Goal: Task Accomplishment & Management: Manage account settings

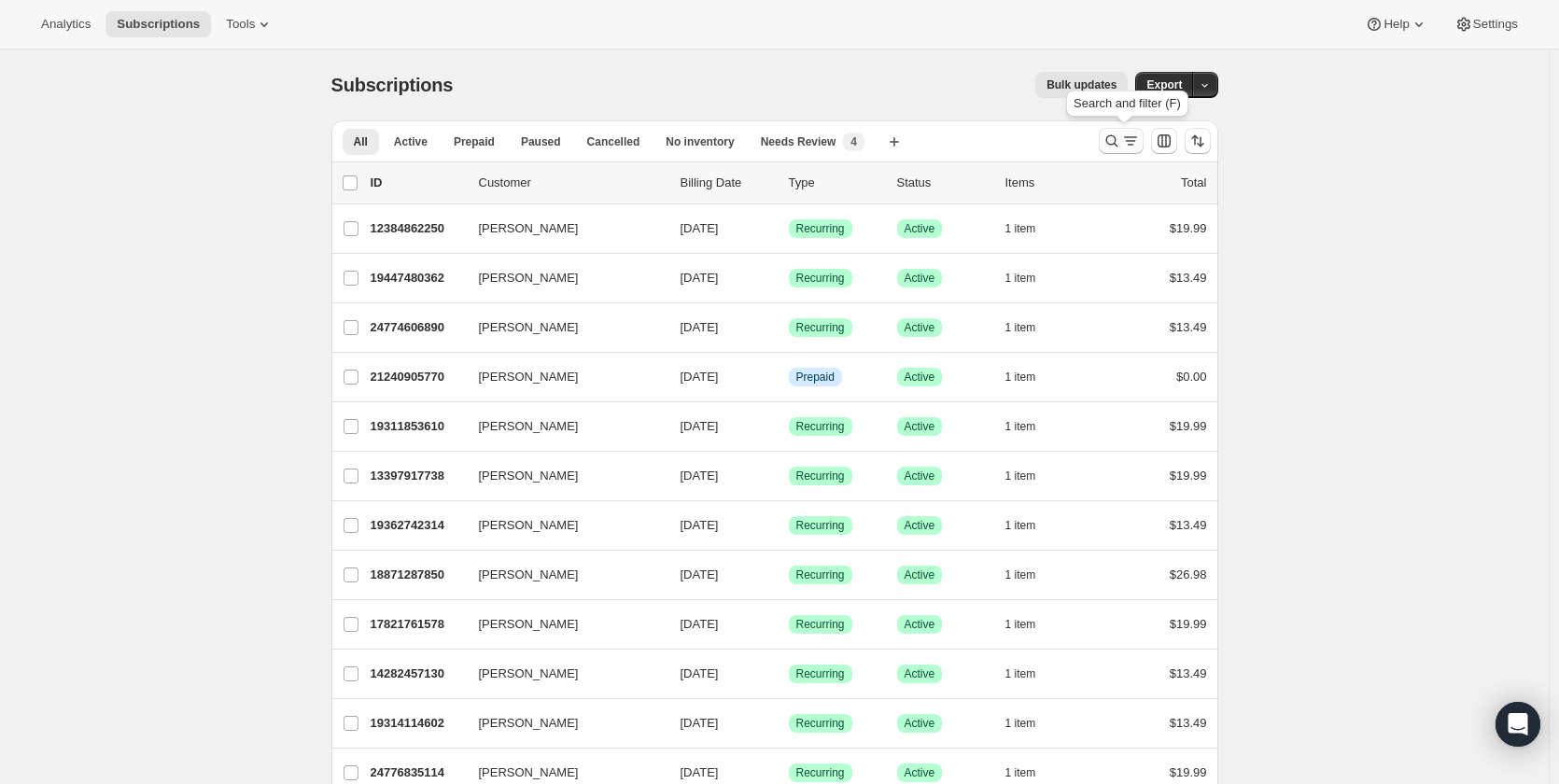
click at [1117, 136] on icon "Search and filter results" at bounding box center [1112, 141] width 19 height 19
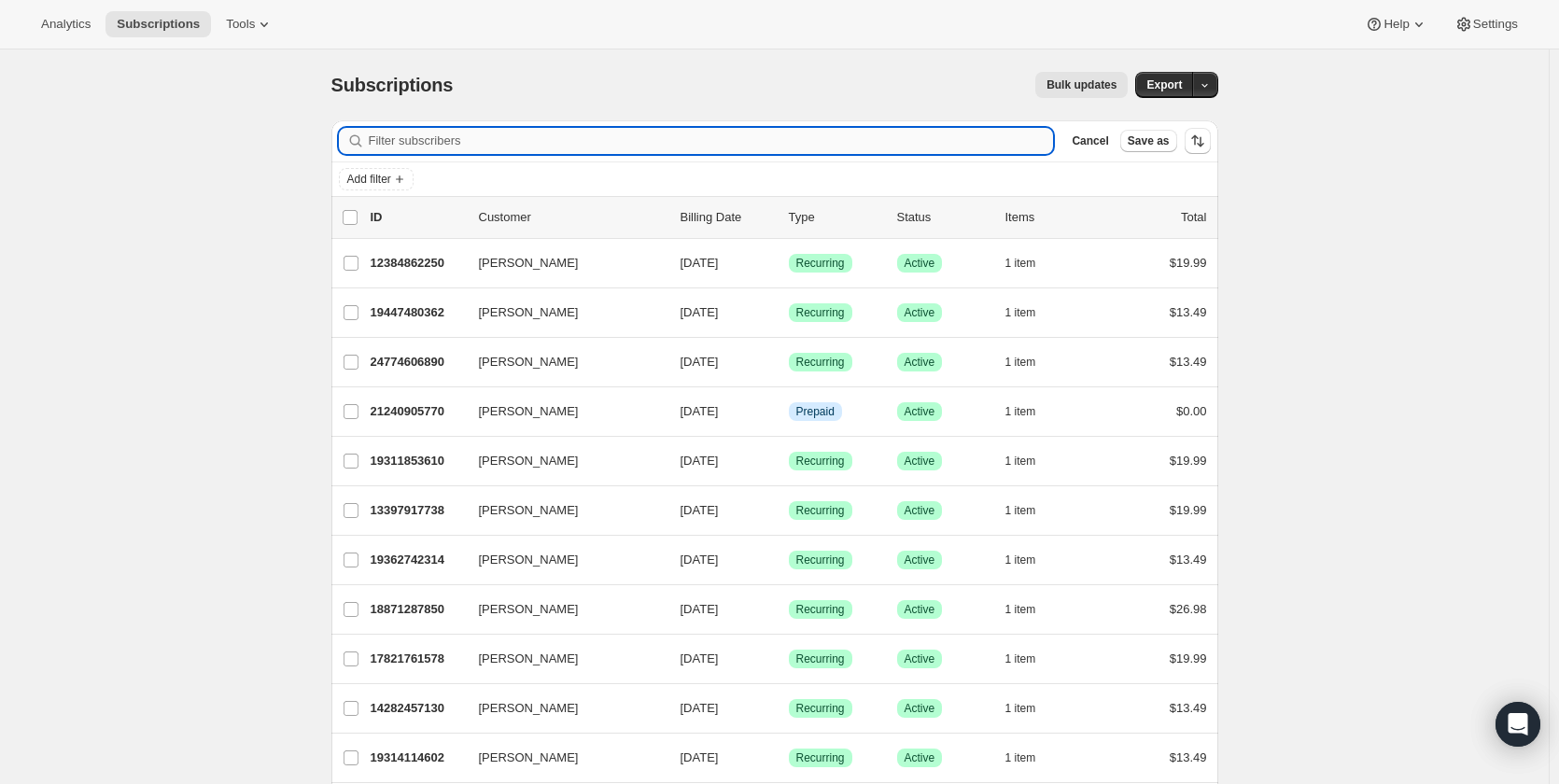
paste input "period-kit-5"
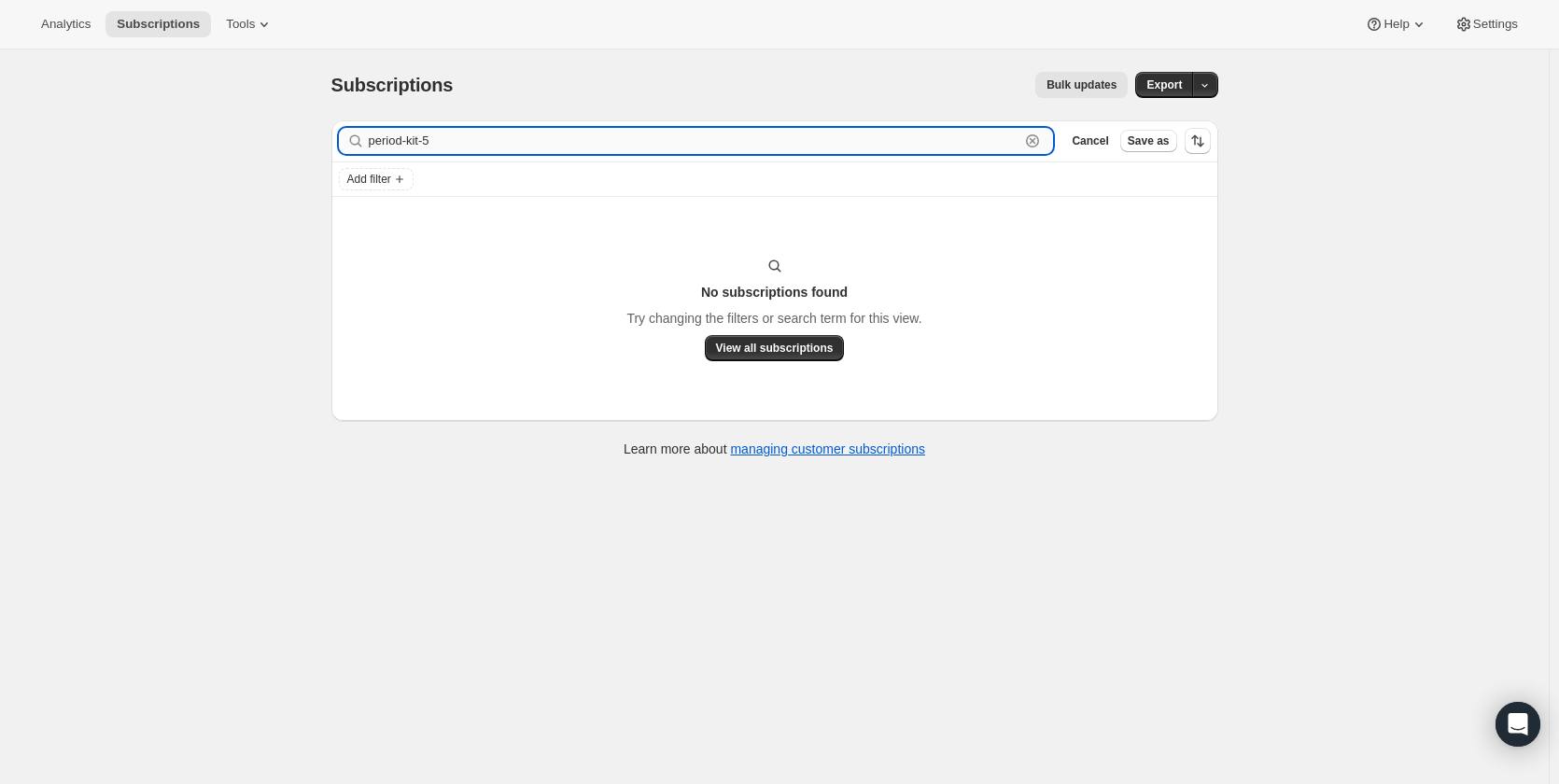
click at [468, 139] on input "period-kit-5" at bounding box center [695, 141] width 652 height 26
paste input "first-period-kit"
type input "first-period-kit"
click at [754, 343] on span "View all subscriptions" at bounding box center [775, 348] width 118 height 15
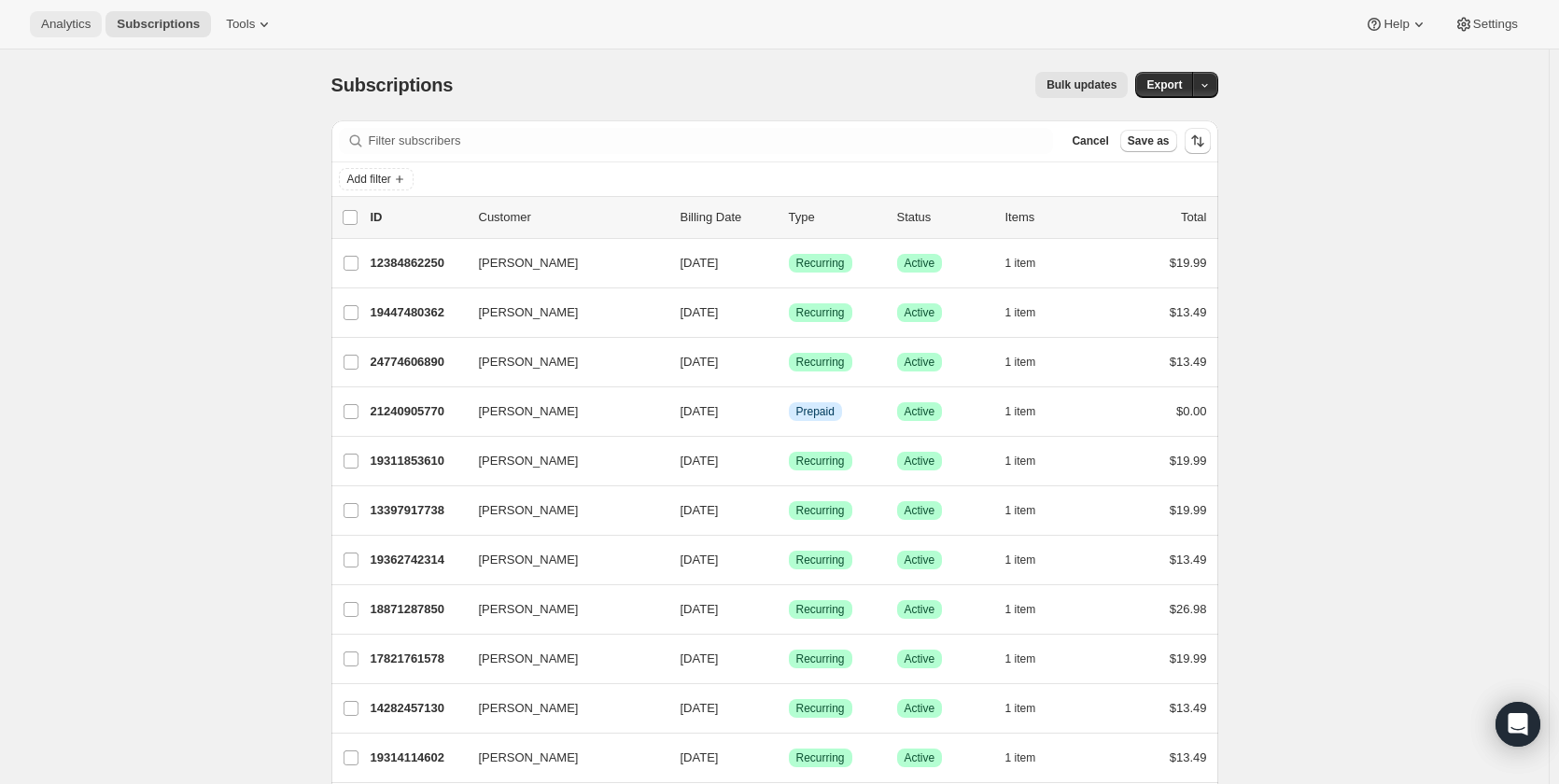
click at [71, 17] on span "Analytics" at bounding box center [65, 24] width 49 height 15
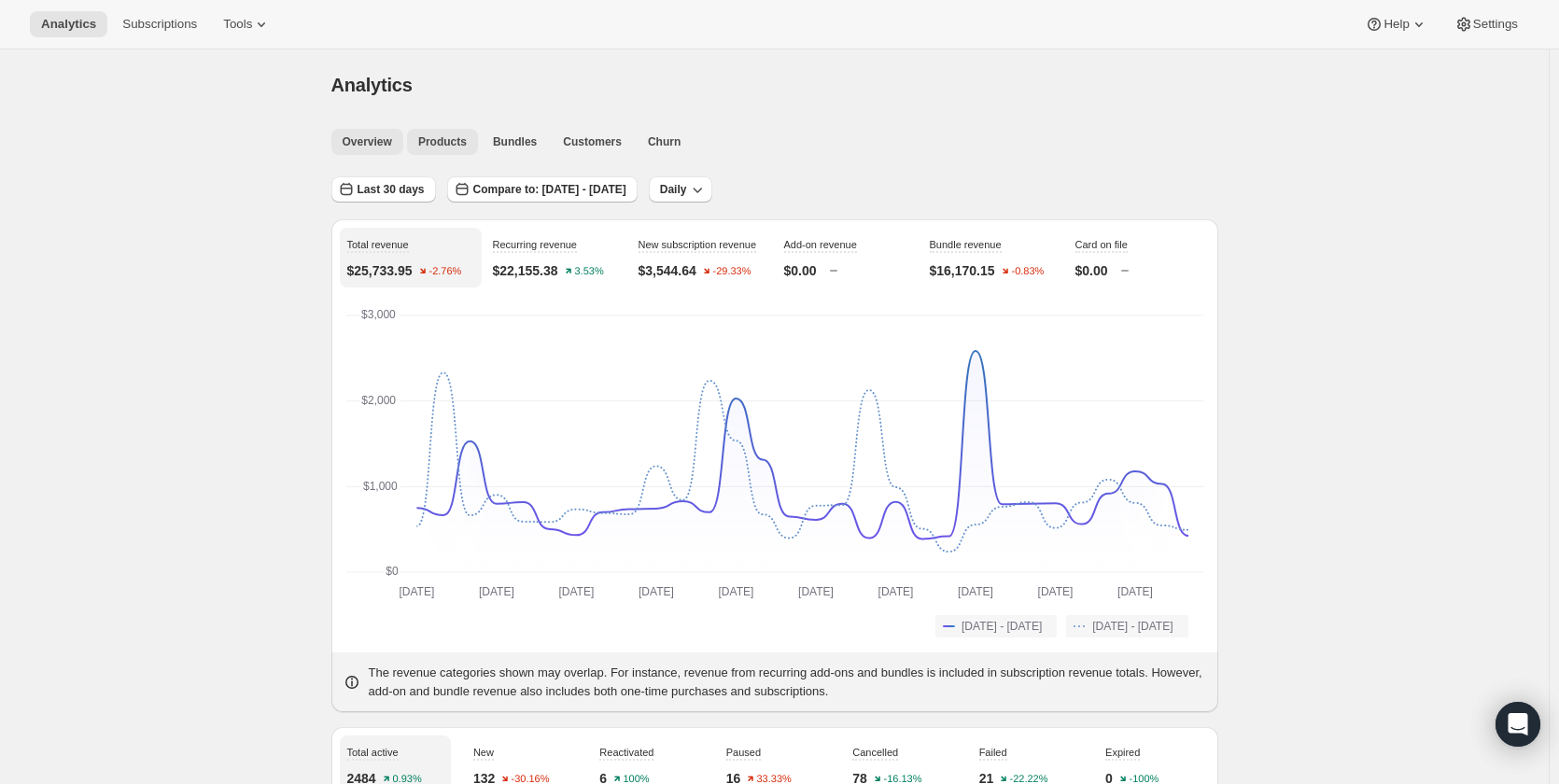
click at [456, 144] on span "Products" at bounding box center [442, 142] width 49 height 15
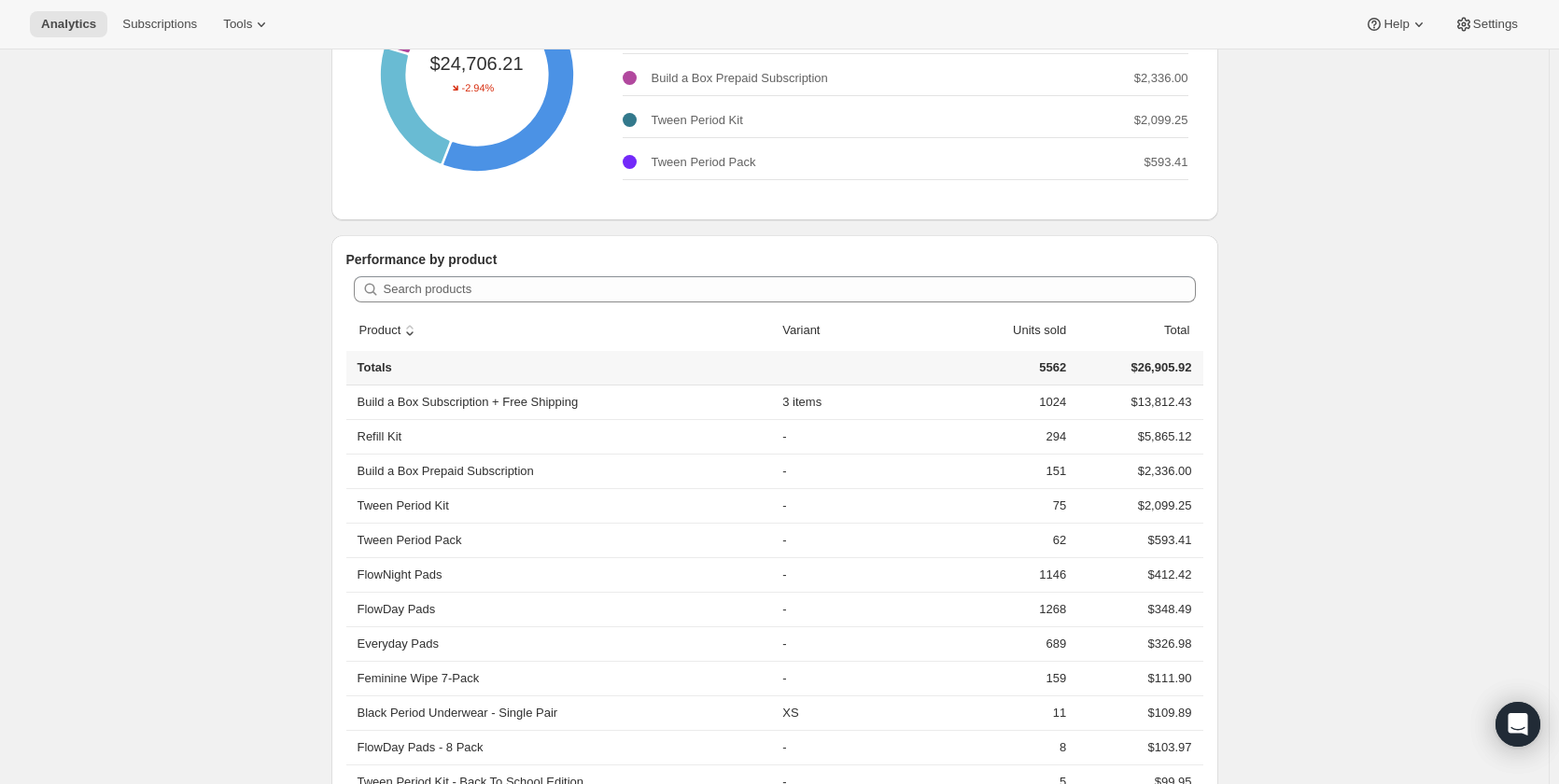
scroll to position [373, 0]
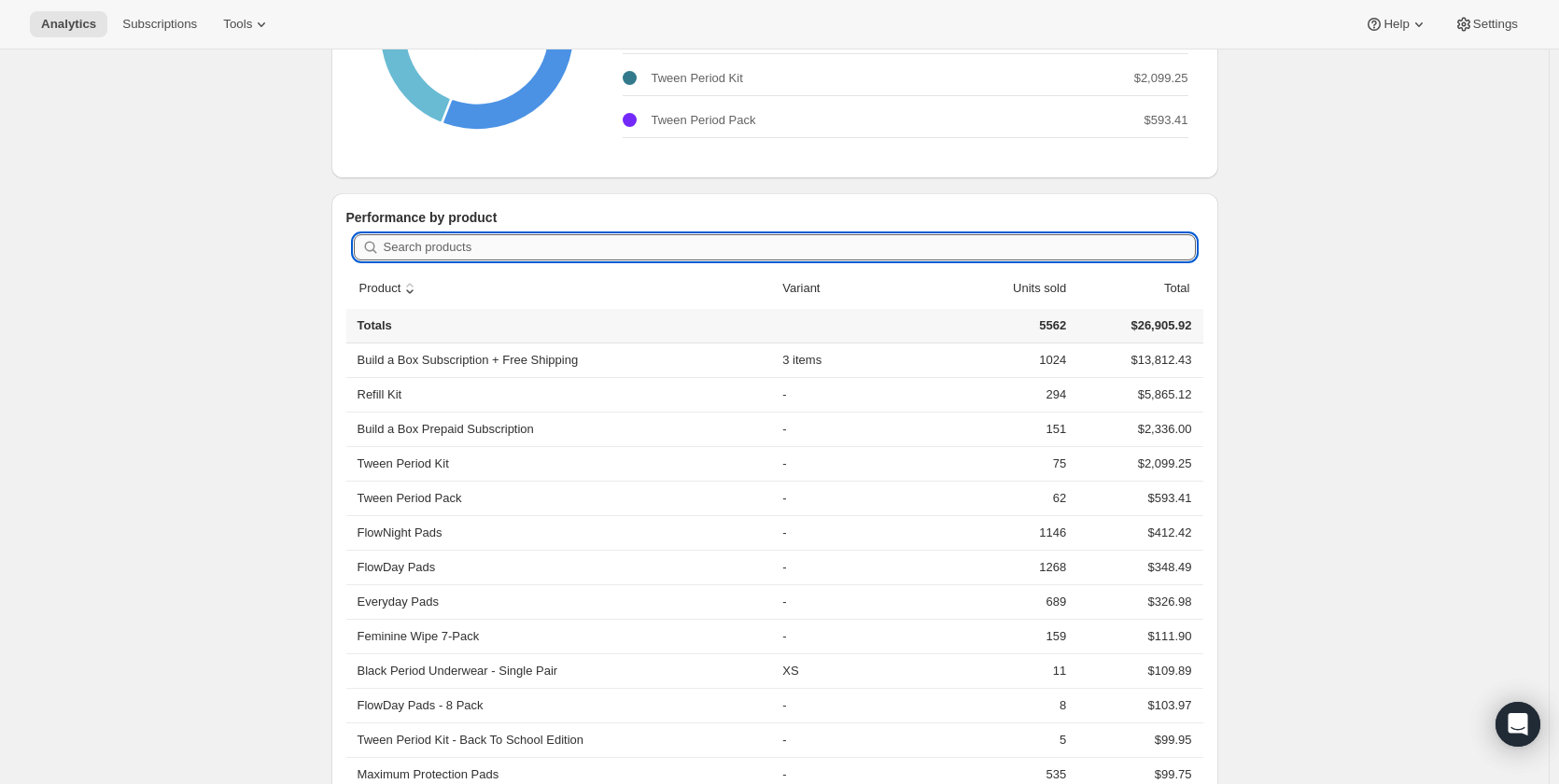
click at [709, 246] on input "Search products" at bounding box center [790, 247] width 812 height 26
paste input "first-period-kit"
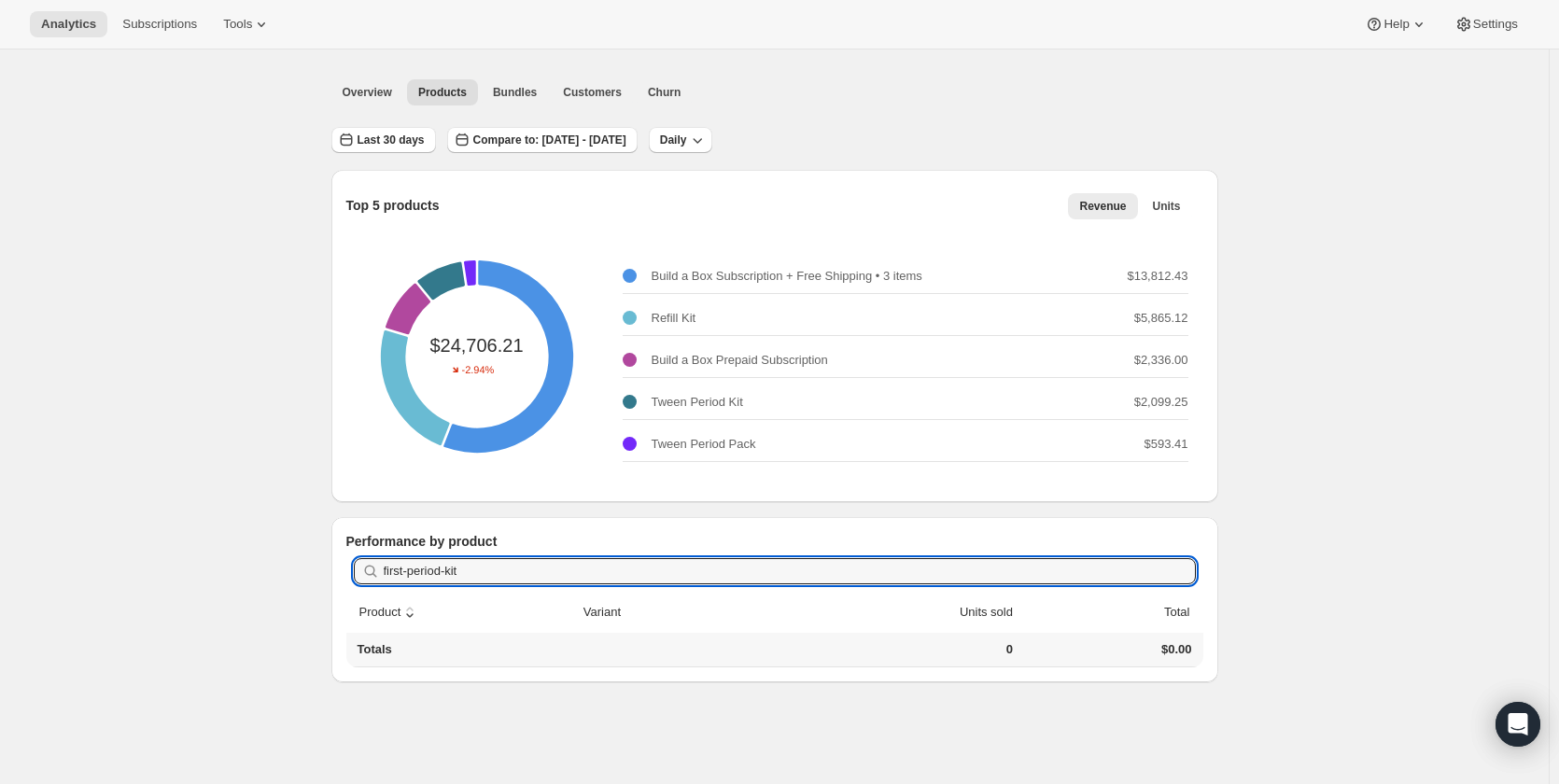
click at [1313, 597] on div "Analytics. This page is ready Analytics Overview Products Bundles Customers Chu…" at bounding box center [774, 392] width 1549 height 784
click at [588, 565] on input "first-period-kit" at bounding box center [773, 571] width 779 height 26
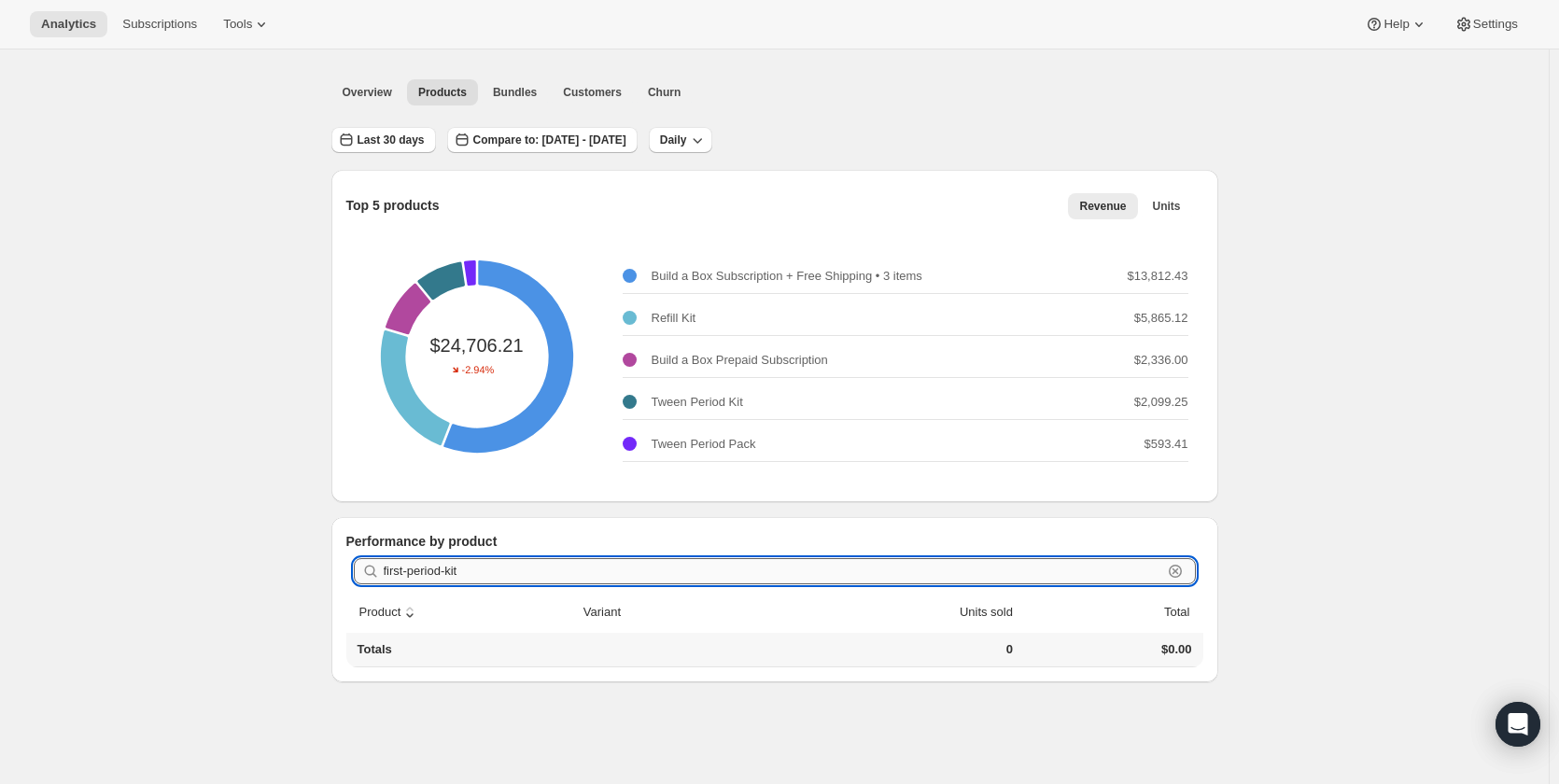
click at [588, 565] on input "first-period-kit" at bounding box center [773, 571] width 779 height 26
type input "first-period-"
click at [588, 565] on input "first-period-" at bounding box center [773, 571] width 779 height 26
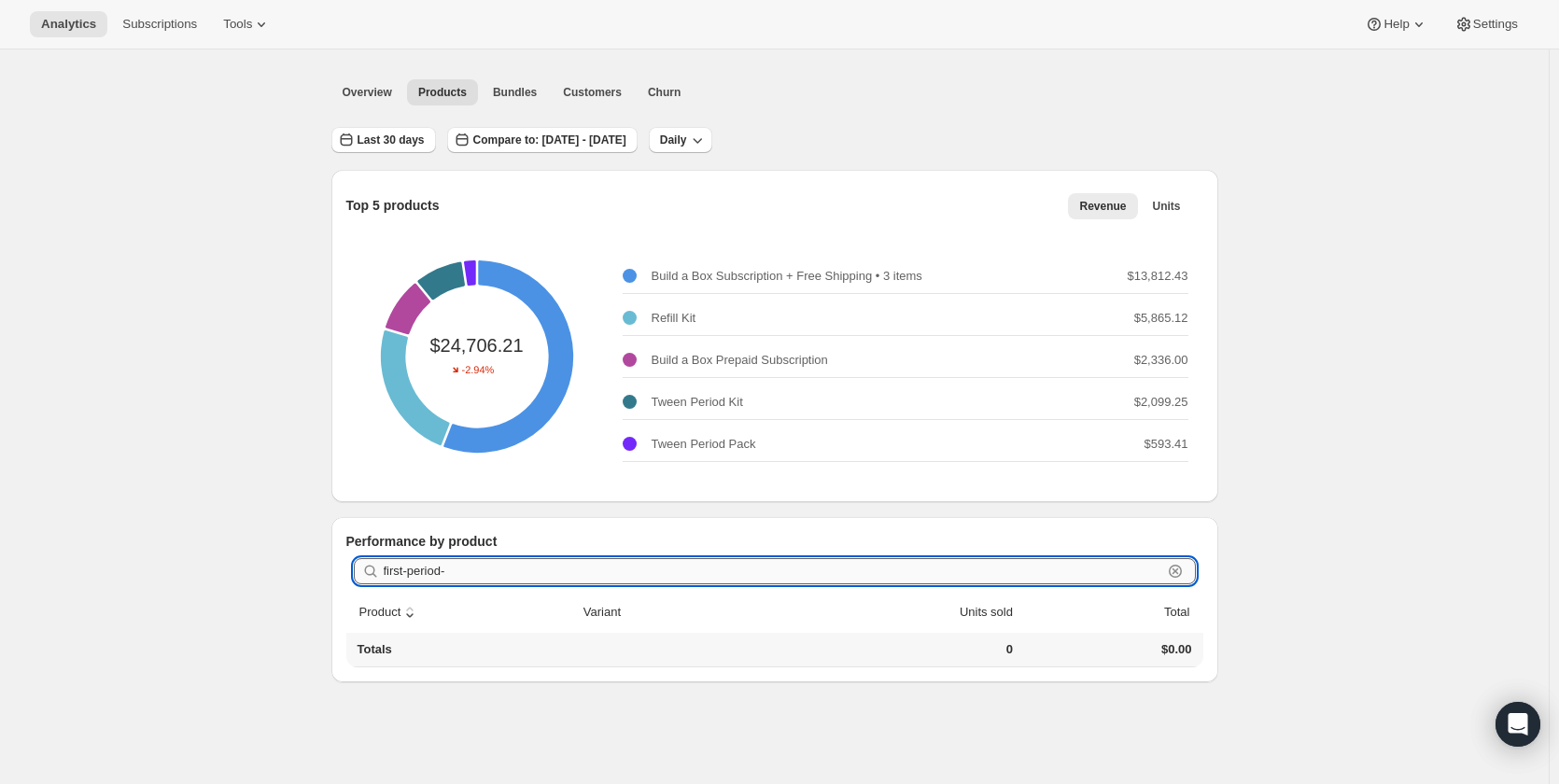
click at [588, 565] on input "first-period-" at bounding box center [773, 571] width 779 height 26
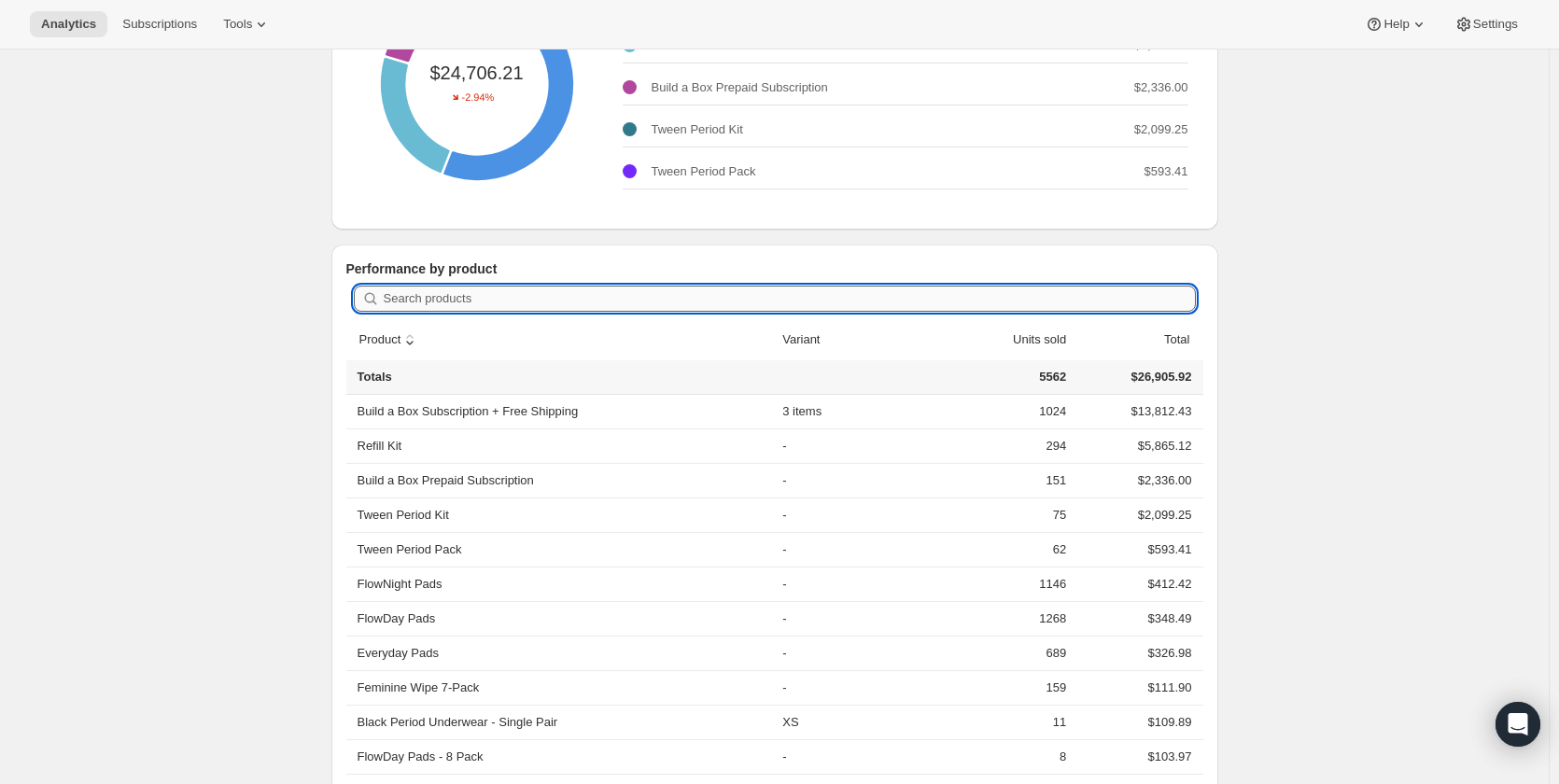
scroll to position [329, 0]
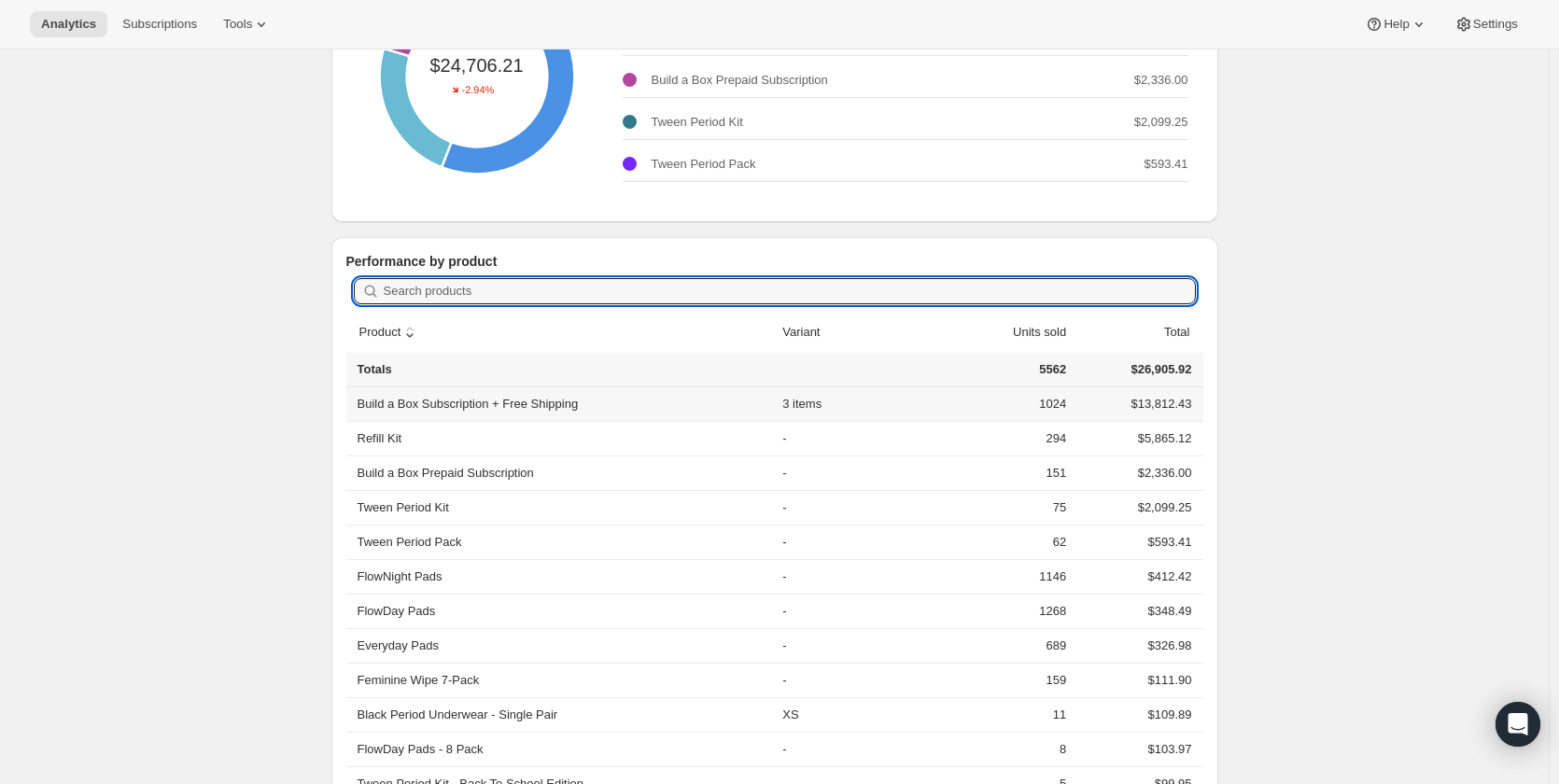
click at [453, 408] on th "Build a Box Subscription + Free Shipping" at bounding box center [562, 404] width 431 height 34
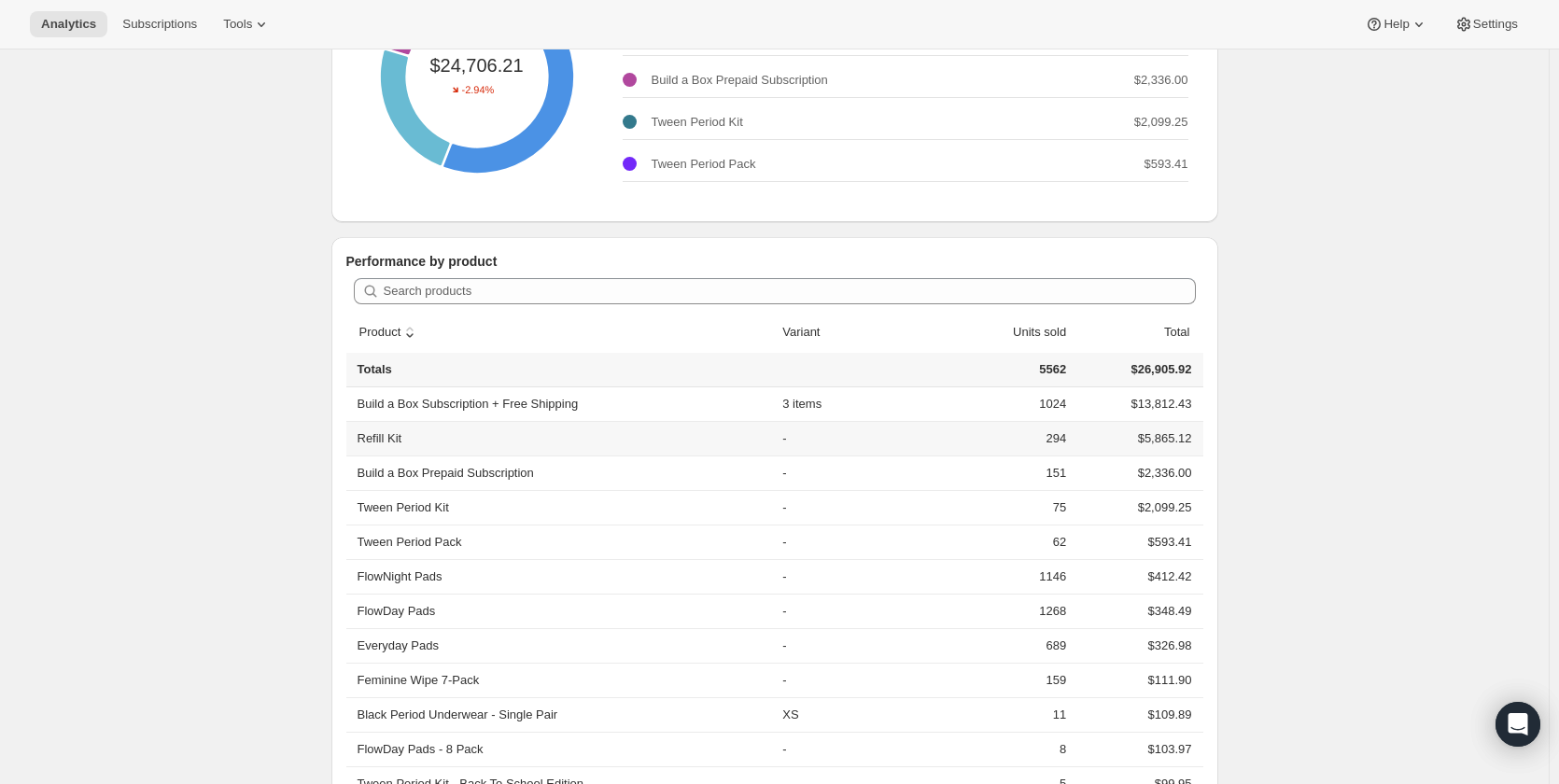
drag, startPoint x: 408, startPoint y: 456, endPoint x: 414, endPoint y: 469, distance: 14.3
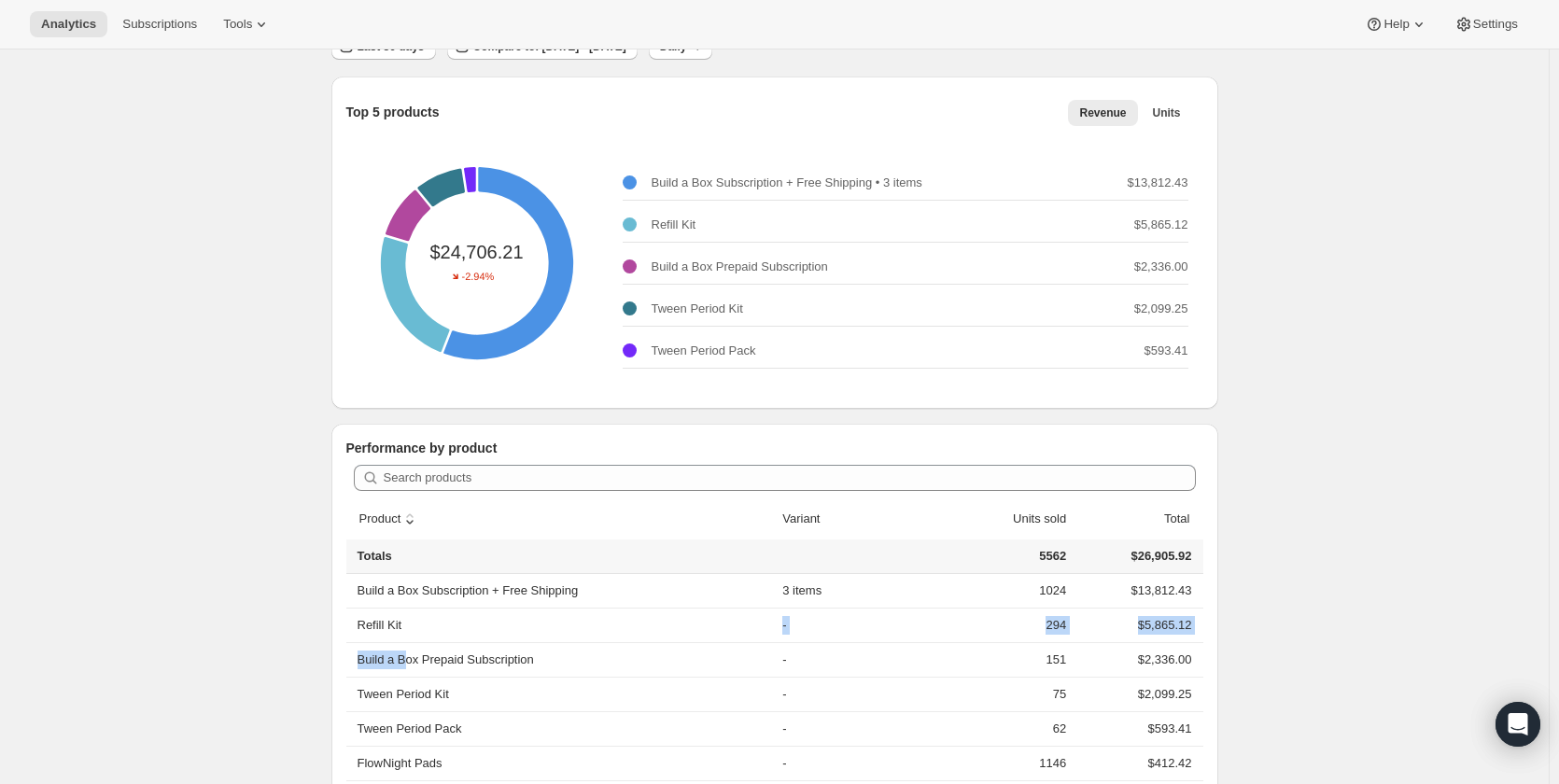
scroll to position [0, 0]
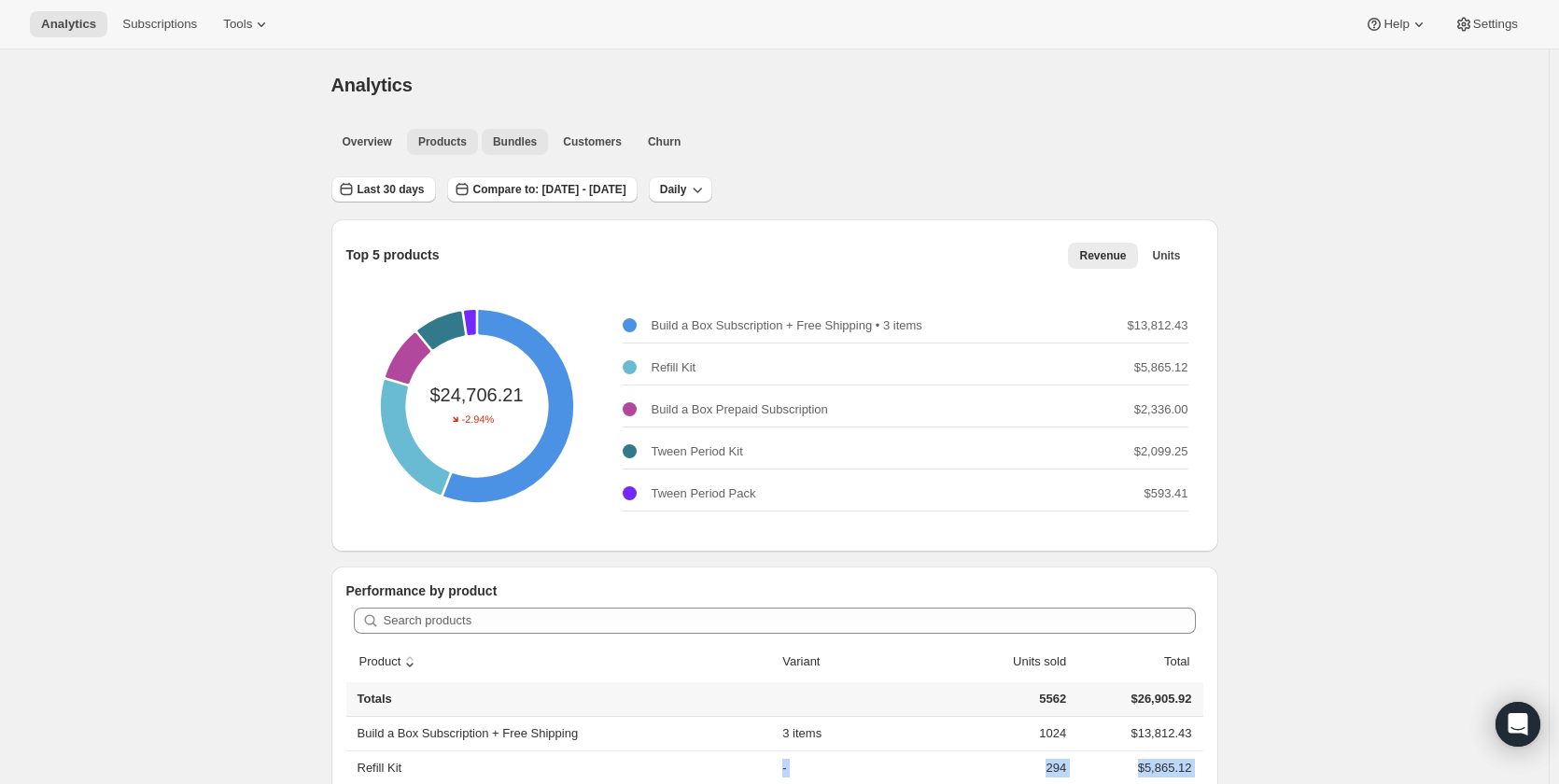
click at [523, 135] on span "Bundles" at bounding box center [514, 142] width 44 height 15
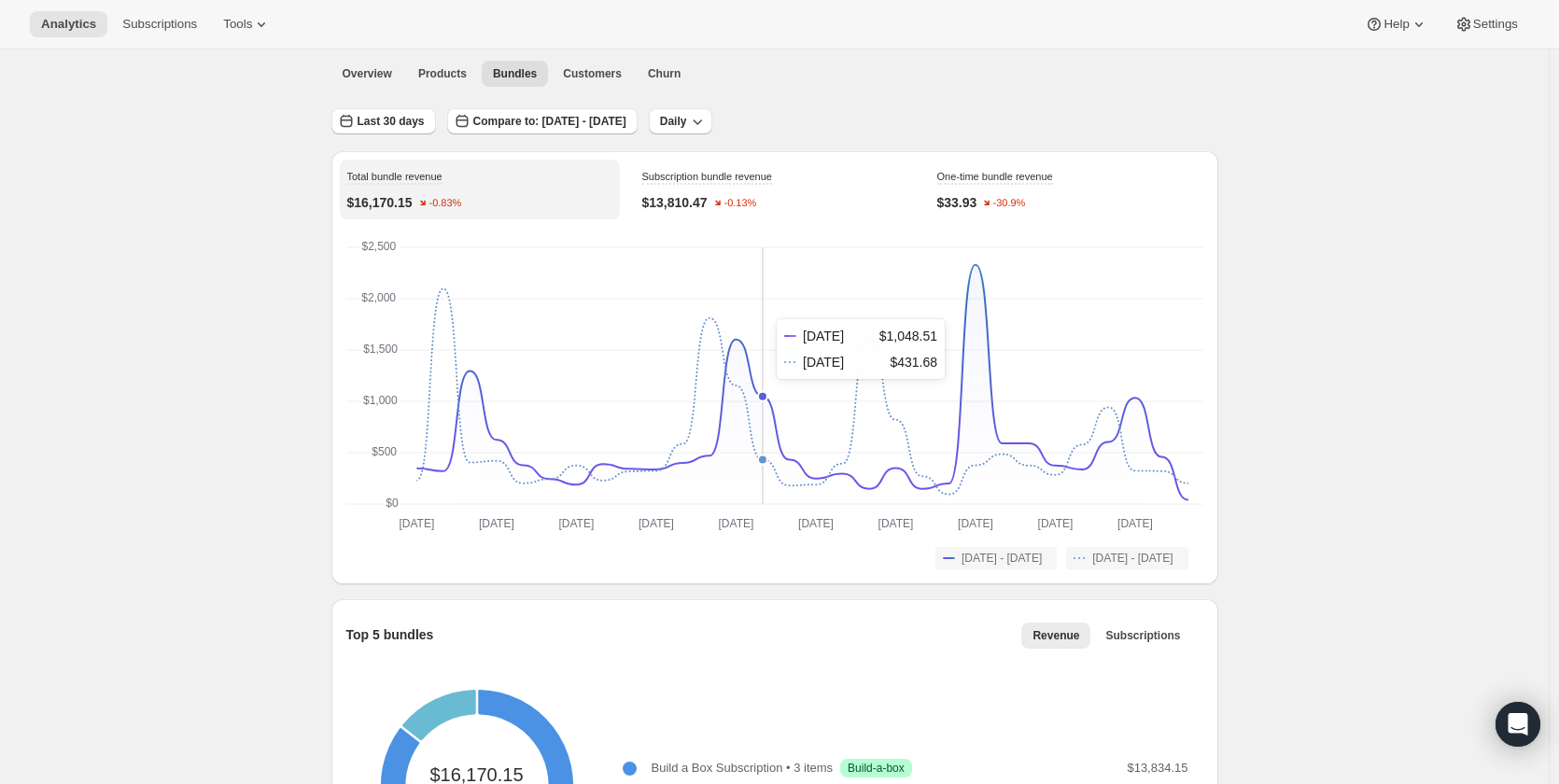
scroll to position [54, 0]
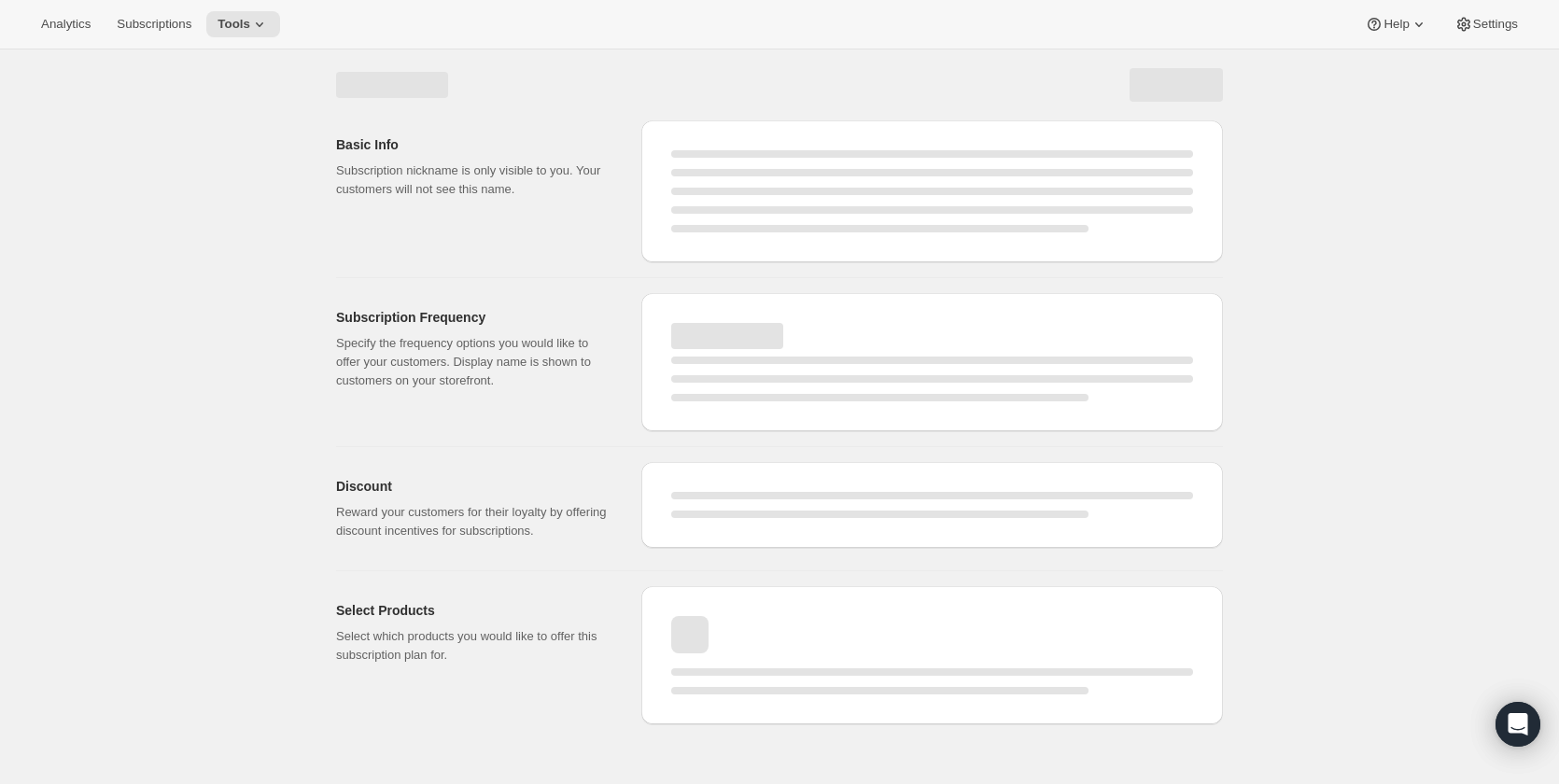
select select "WEEK"
select select "MONTH"
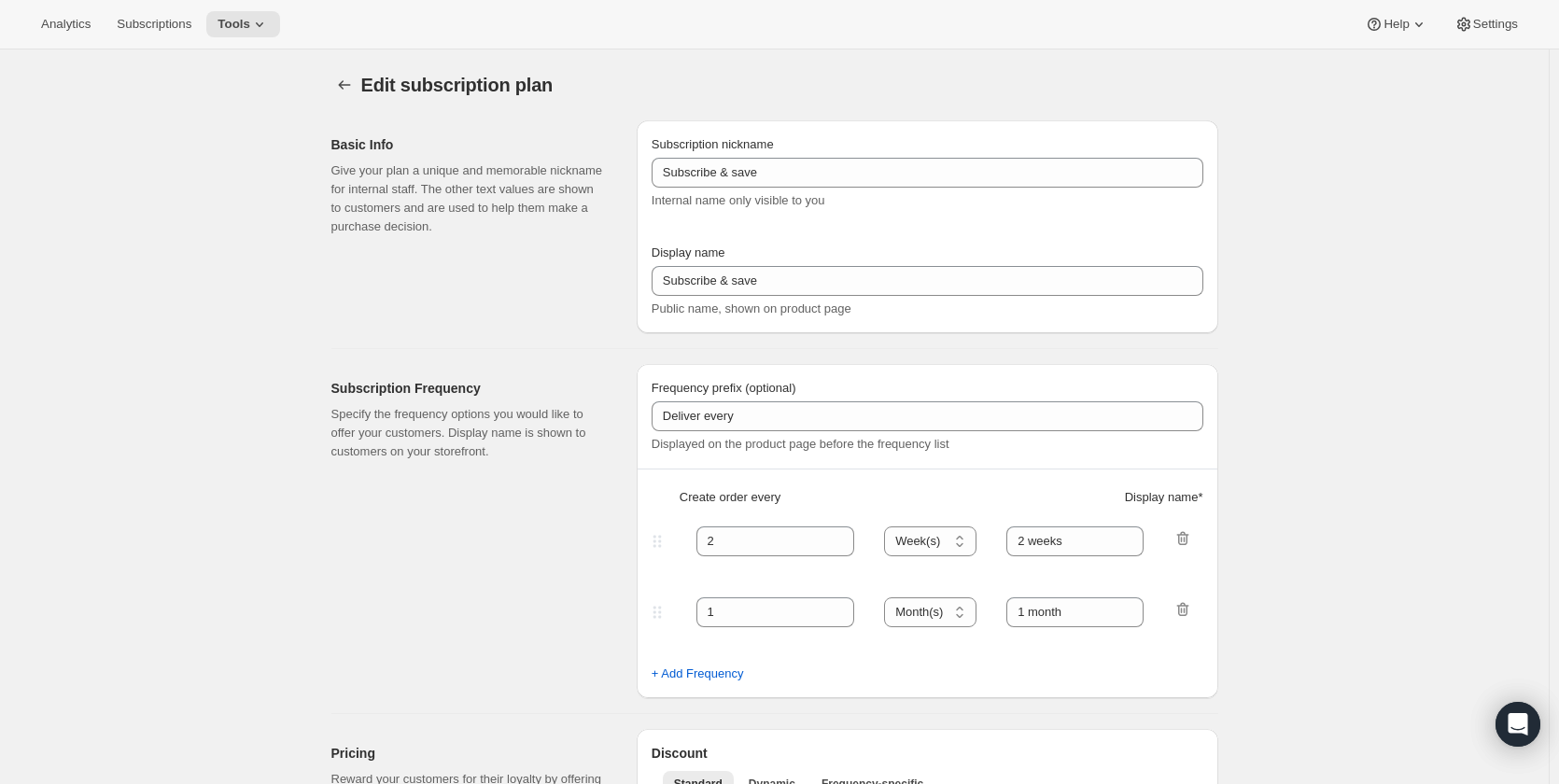
checkbox input "true"
type input "Subscribe & Save"
type input "Subscribe & Save <b>Free Shipping</b>"
type input "1"
select select "MONTH"
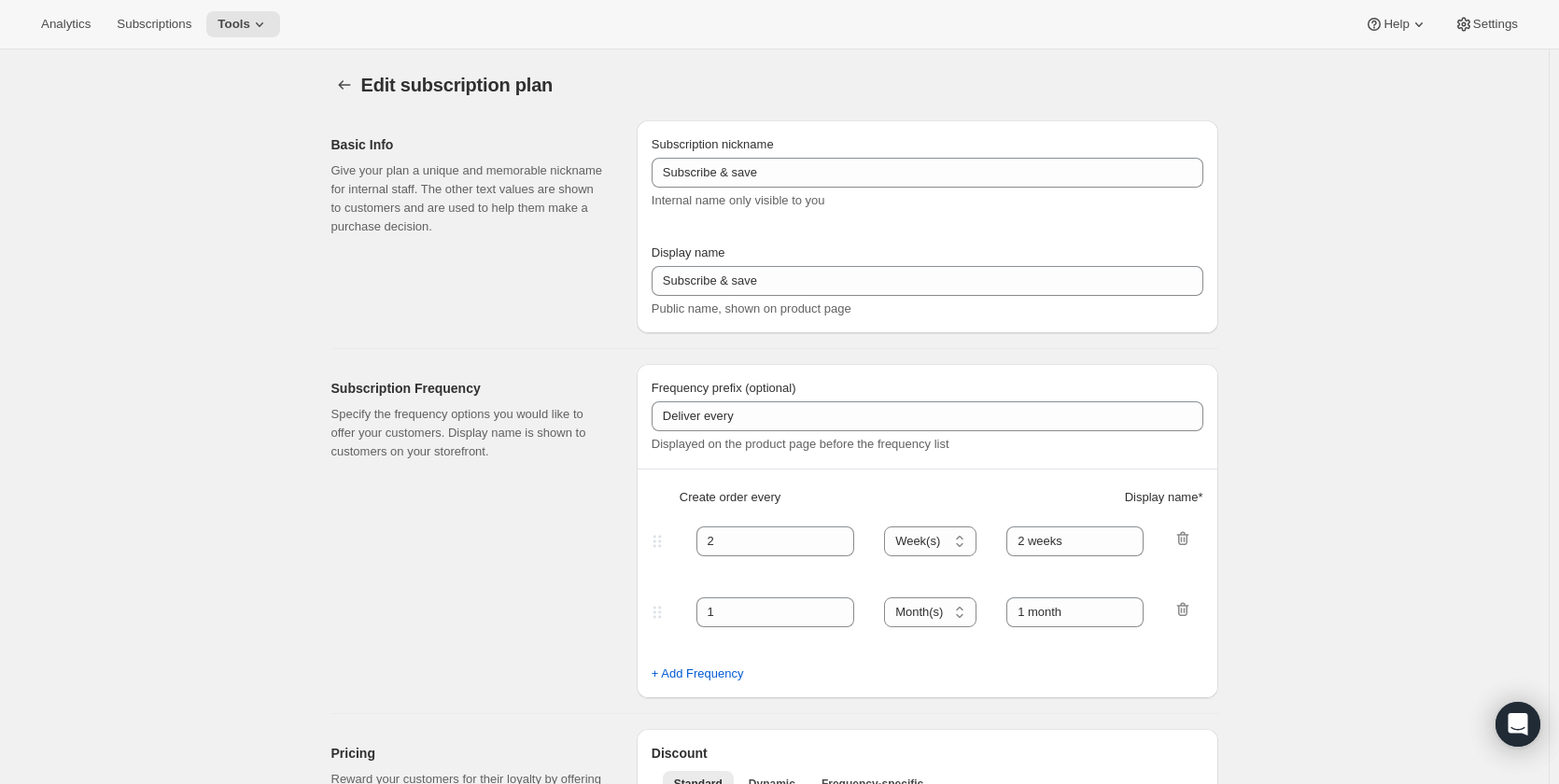
type input "1 month"
type input "2"
type input "2 months"
type input "Subscribers get Free Shipping! Modify or cancel anytime."
select select "MONTH"
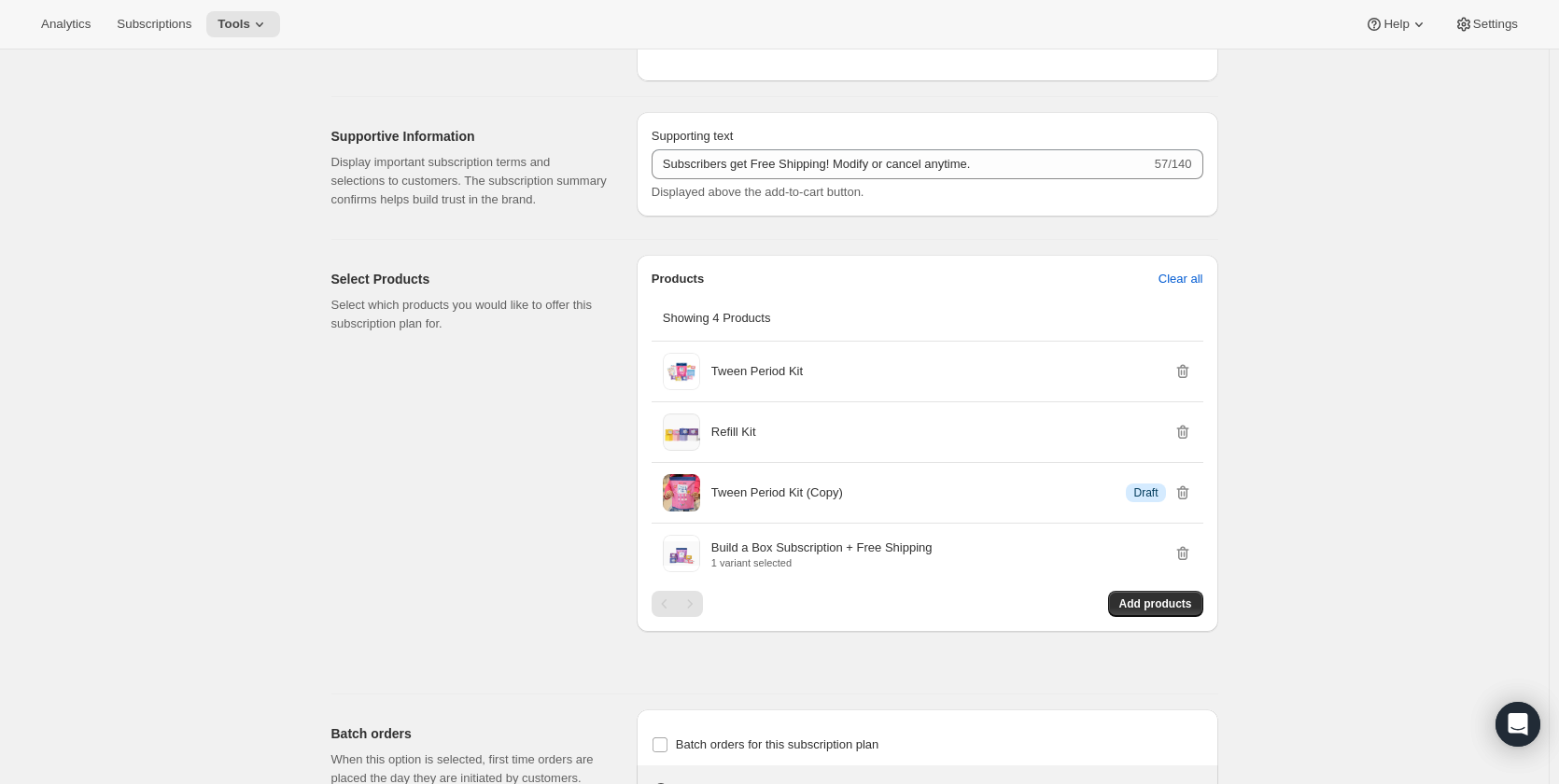
scroll to position [1027, 0]
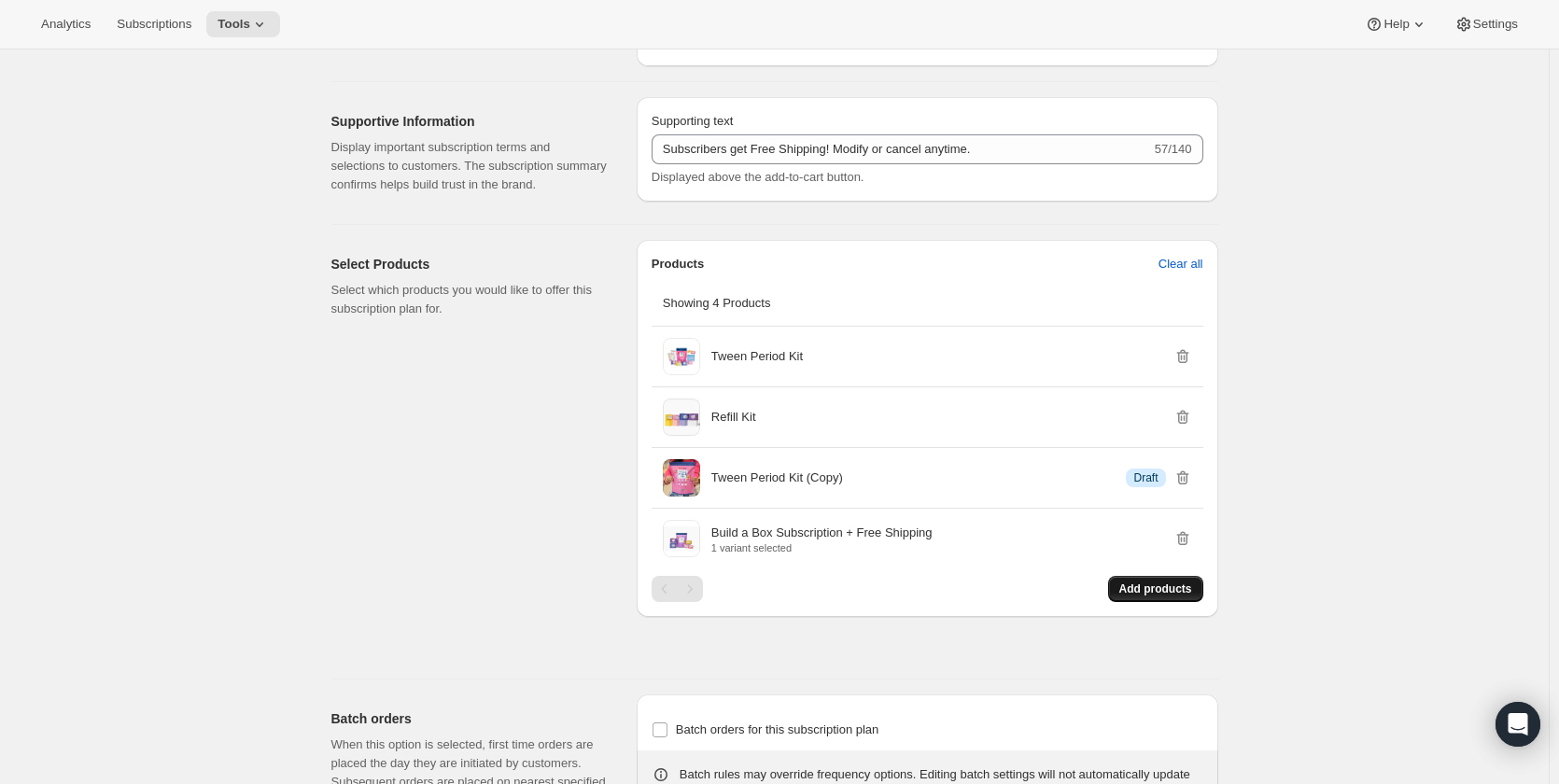
click at [1131, 595] on span "Add products" at bounding box center [1156, 589] width 73 height 15
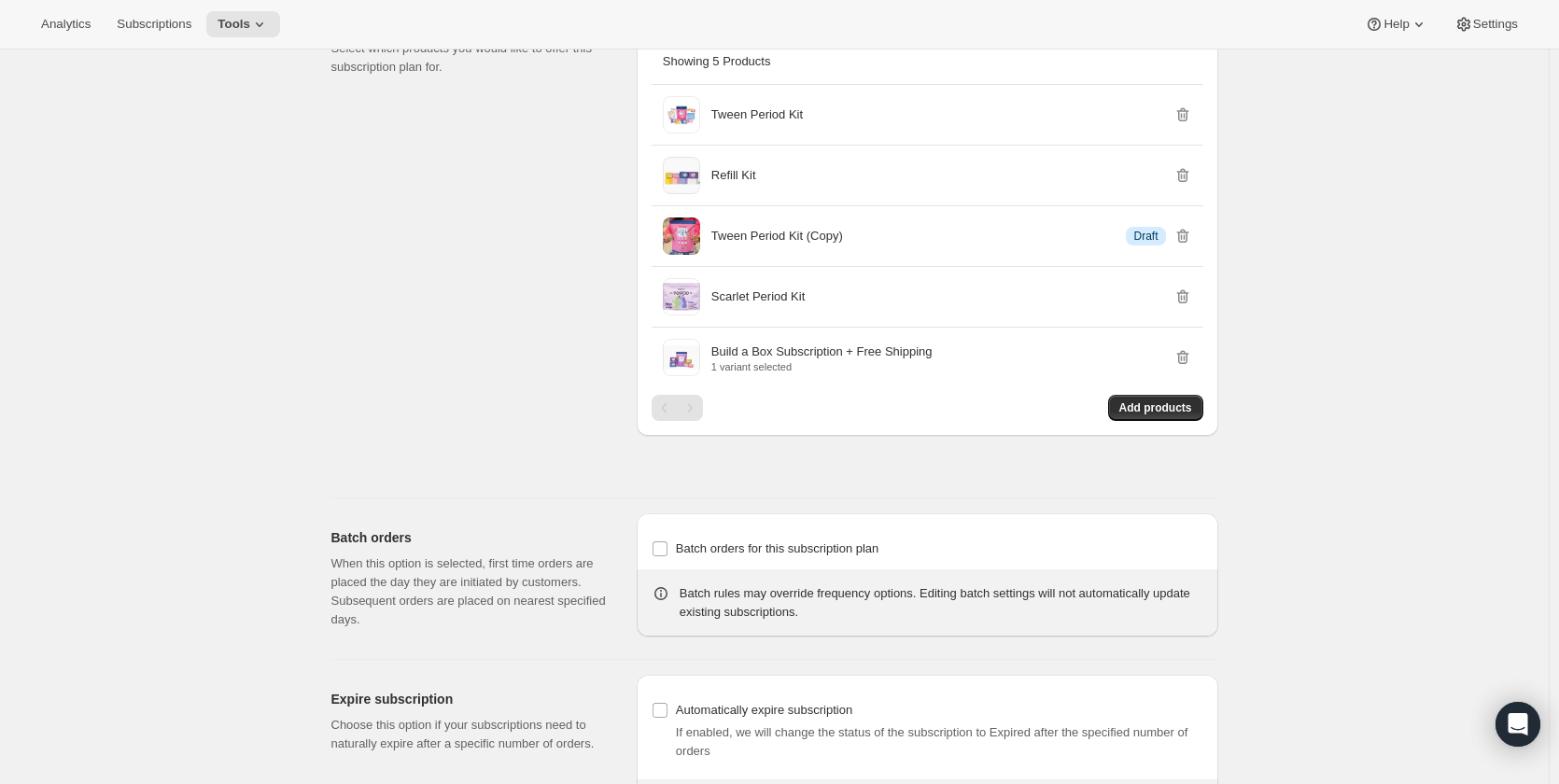
scroll to position [1032, 0]
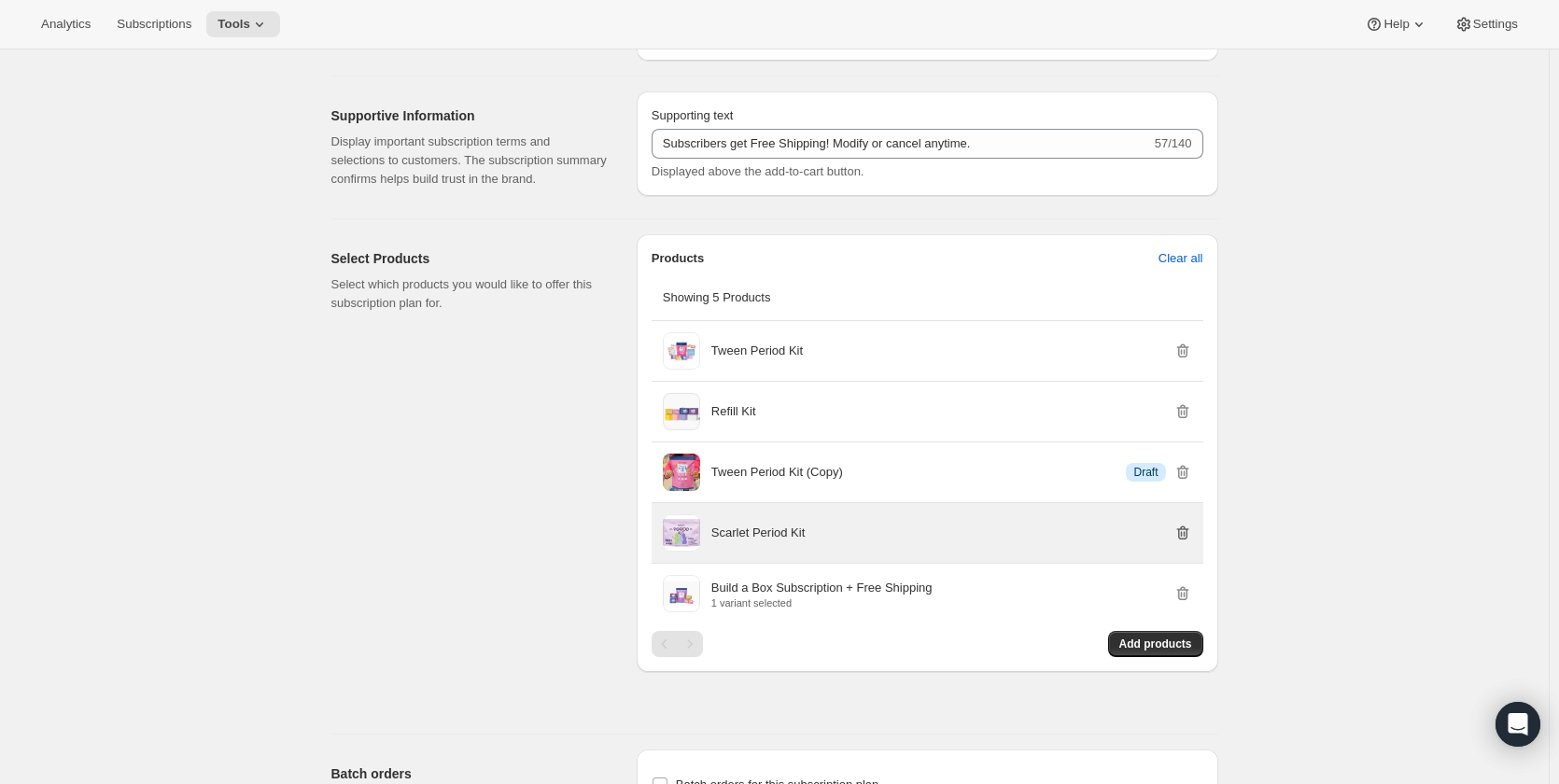
click at [1185, 535] on icon "button" at bounding box center [1184, 534] width 2 height 6
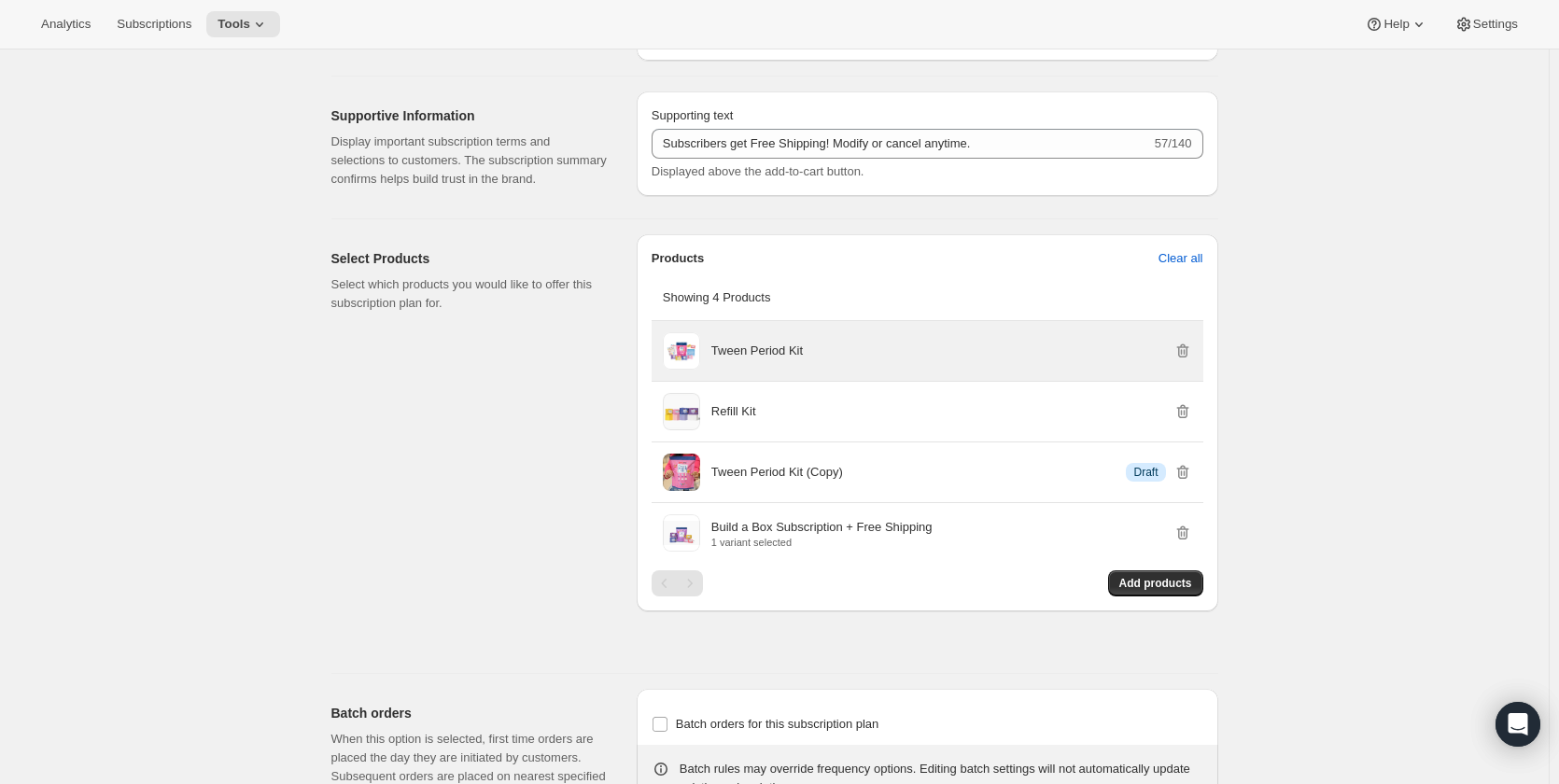
click at [781, 353] on p "Tween Period Kit" at bounding box center [757, 351] width 91 height 19
click at [768, 349] on p "Tween Period Kit" at bounding box center [757, 351] width 91 height 19
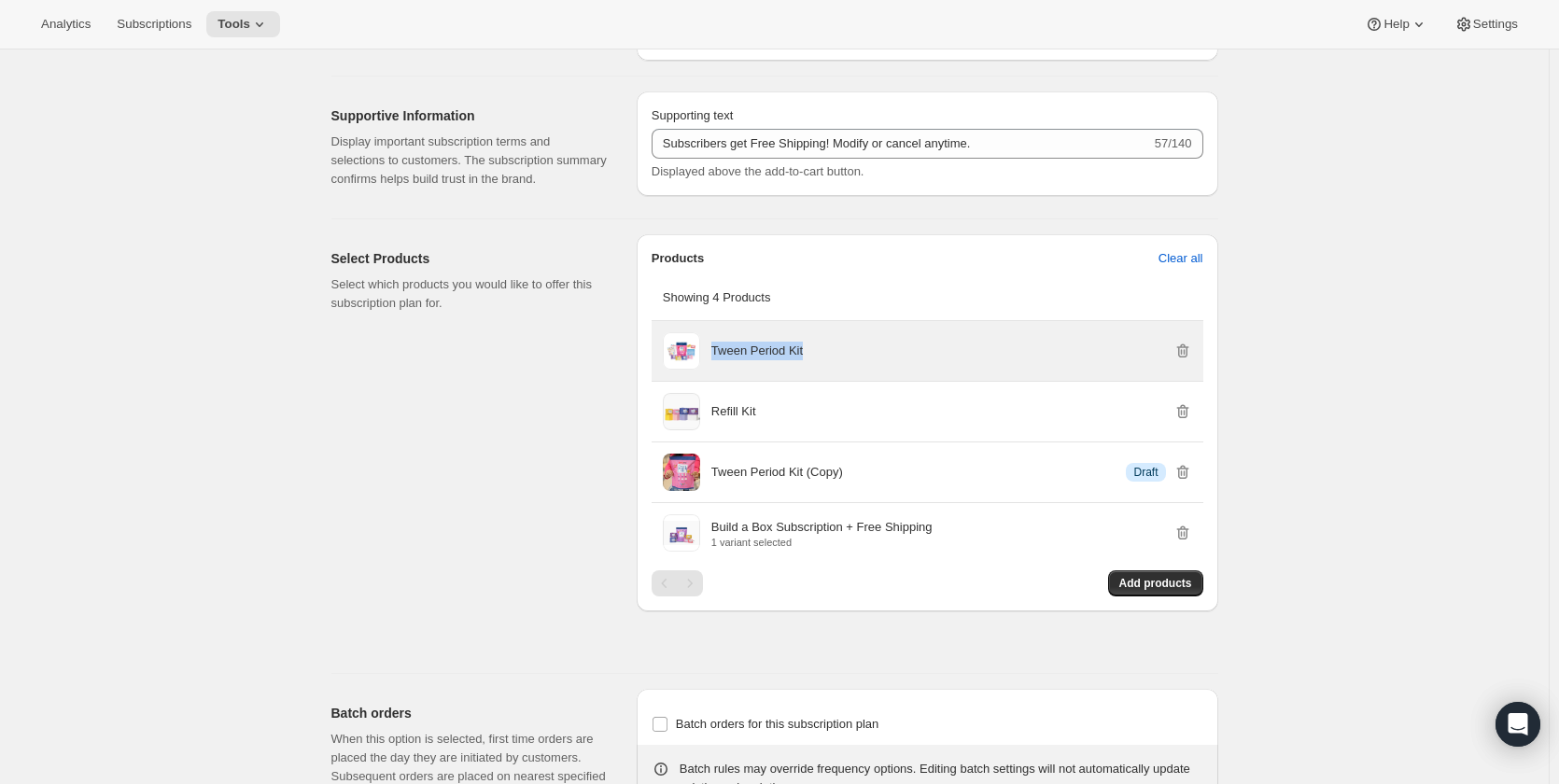
click at [768, 349] on p "Tween Period Kit" at bounding box center [757, 351] width 91 height 19
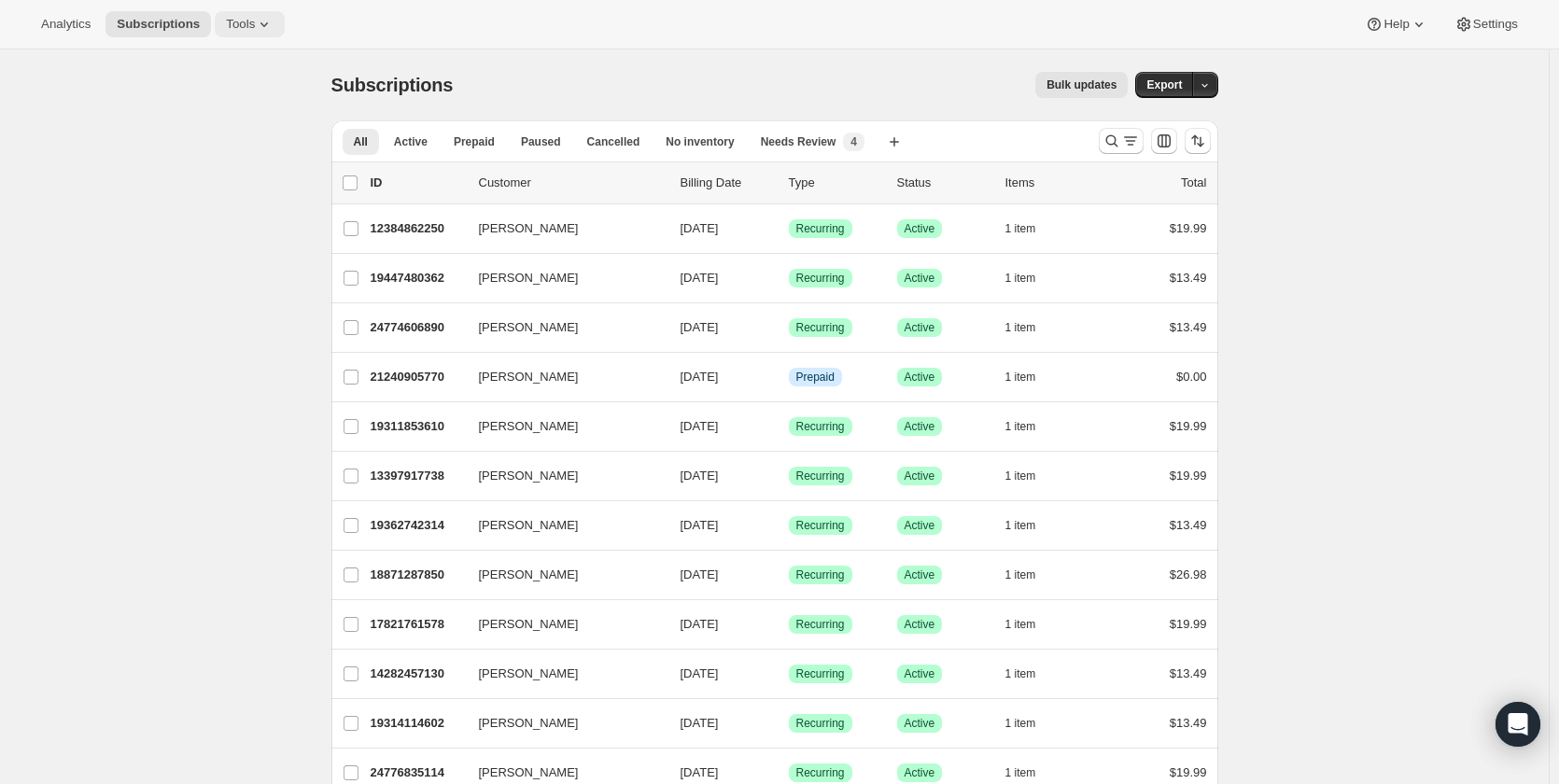
click at [245, 14] on button "Tools" at bounding box center [249, 24] width 70 height 26
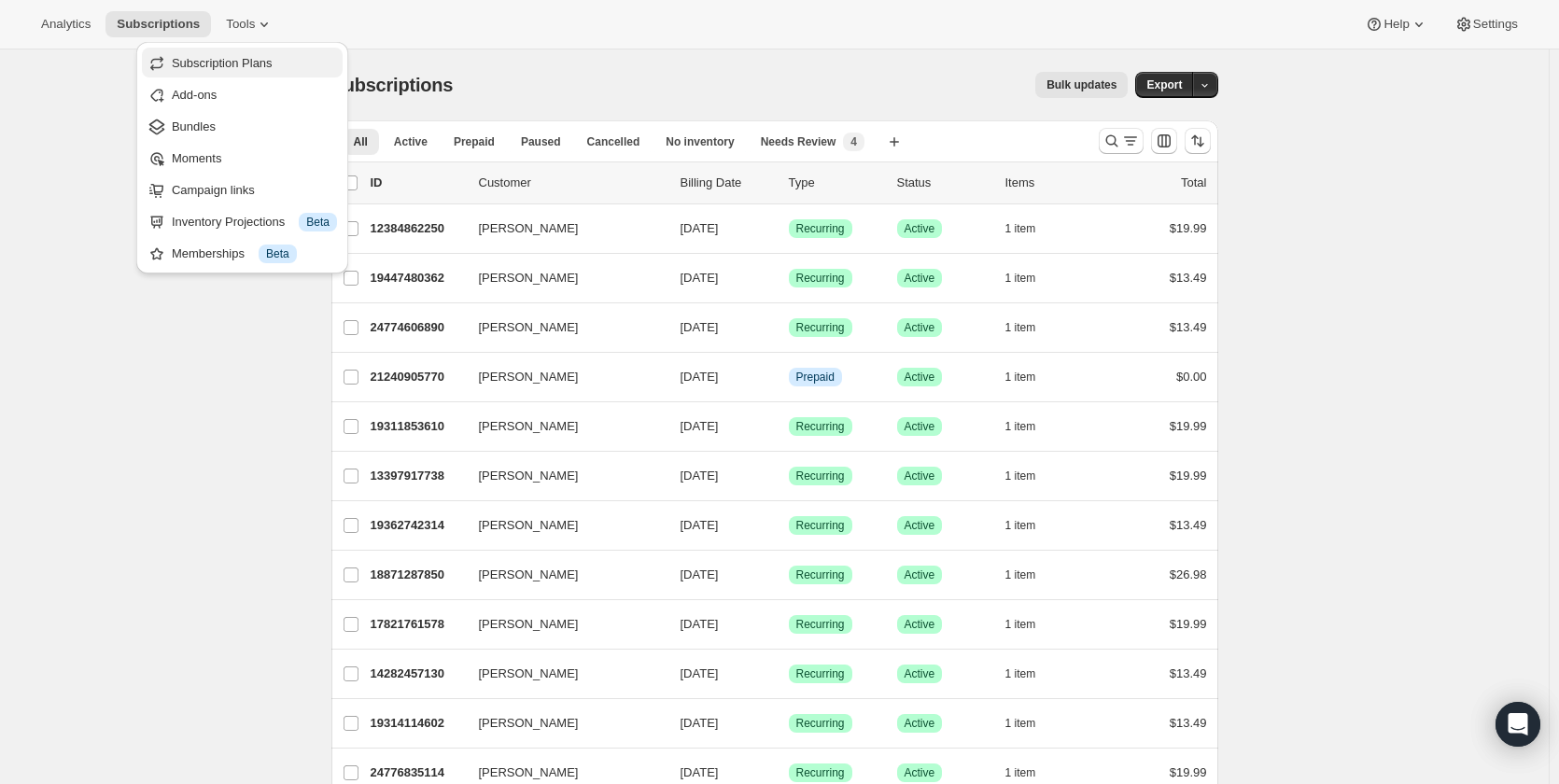
click at [236, 60] on span "Subscription Plans" at bounding box center [222, 63] width 101 height 14
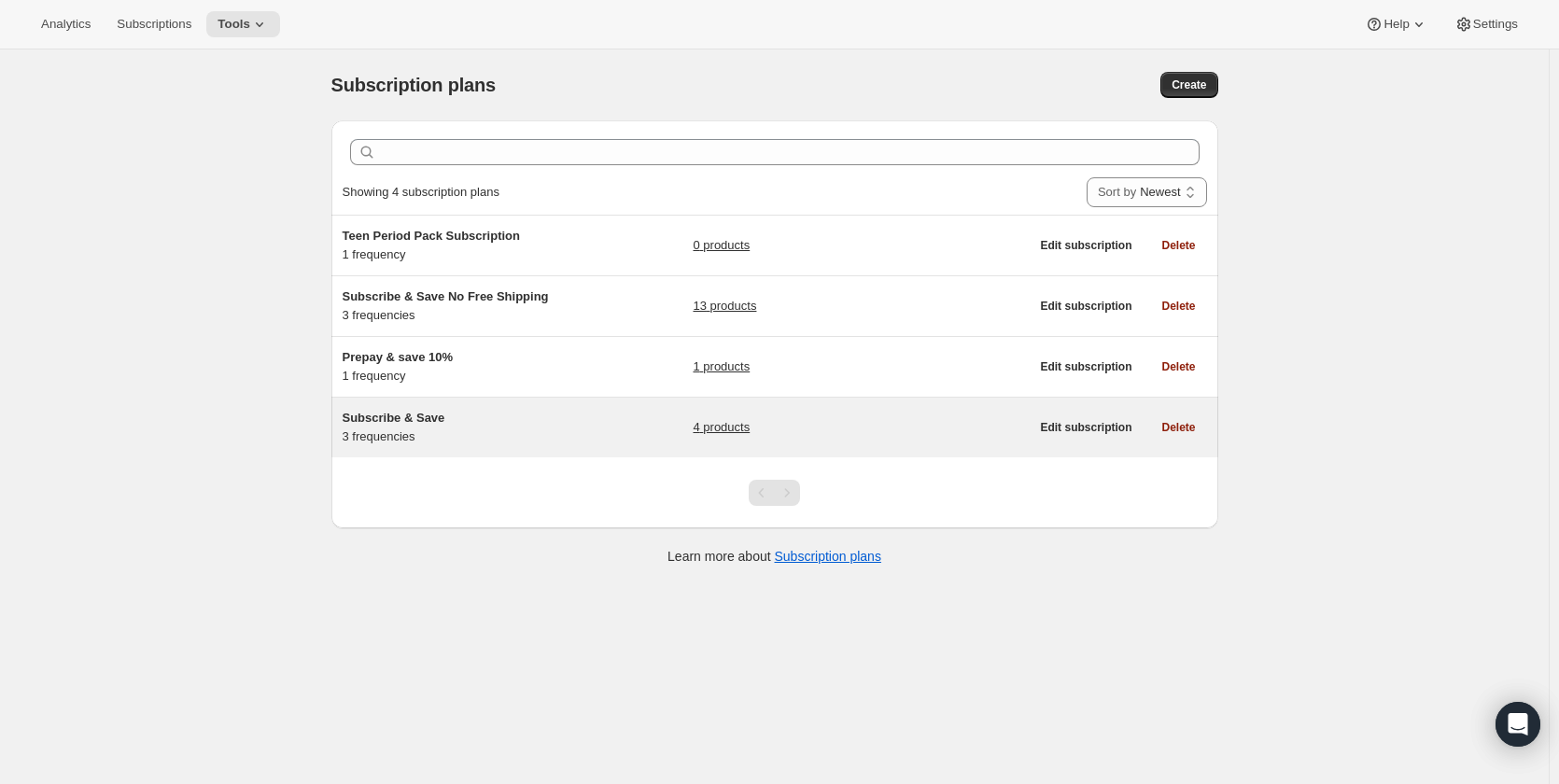
click at [576, 416] on h5 "Subscribe & Save" at bounding box center [459, 418] width 233 height 19
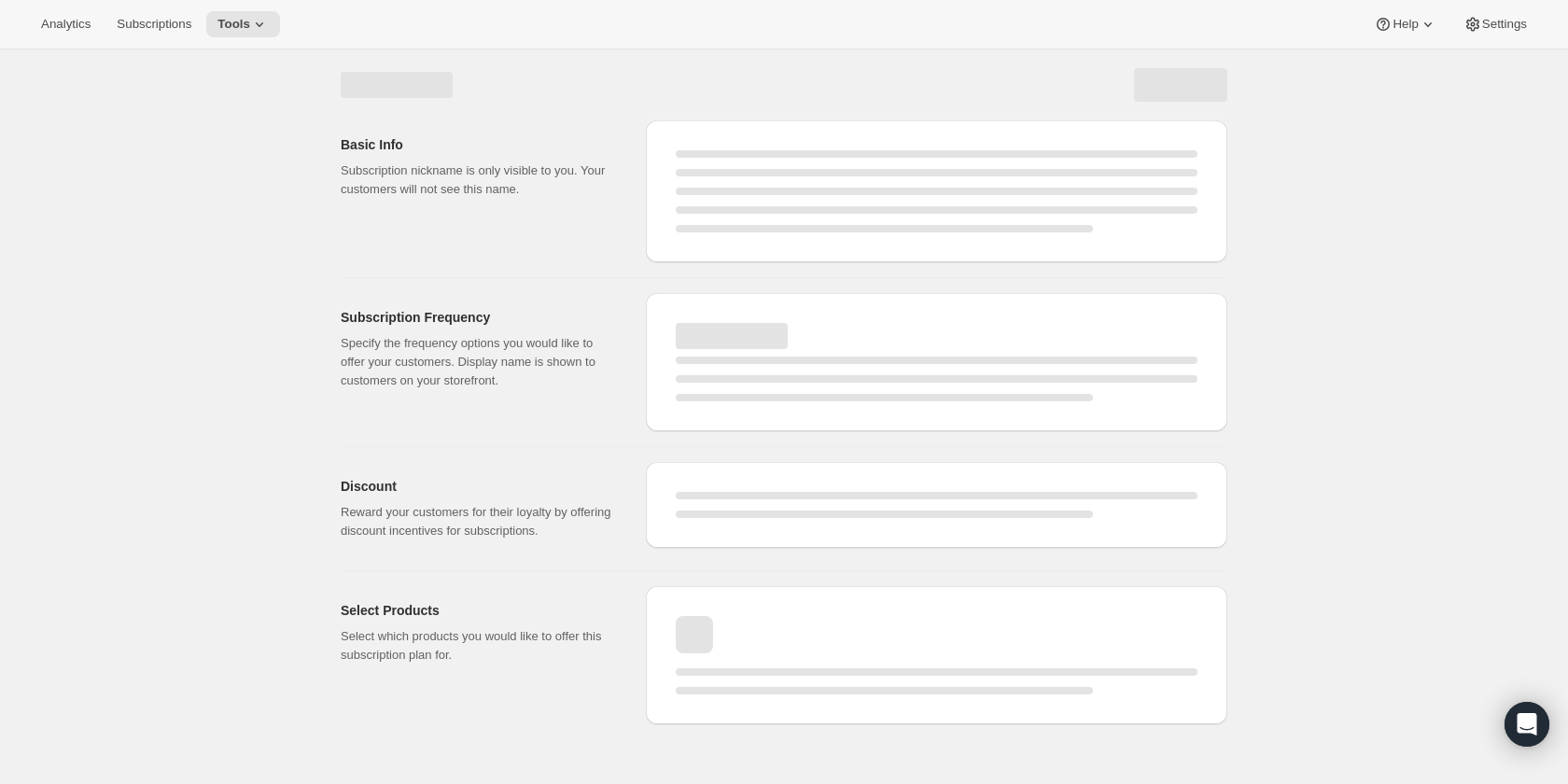
select select "WEEK"
select select "MONTH"
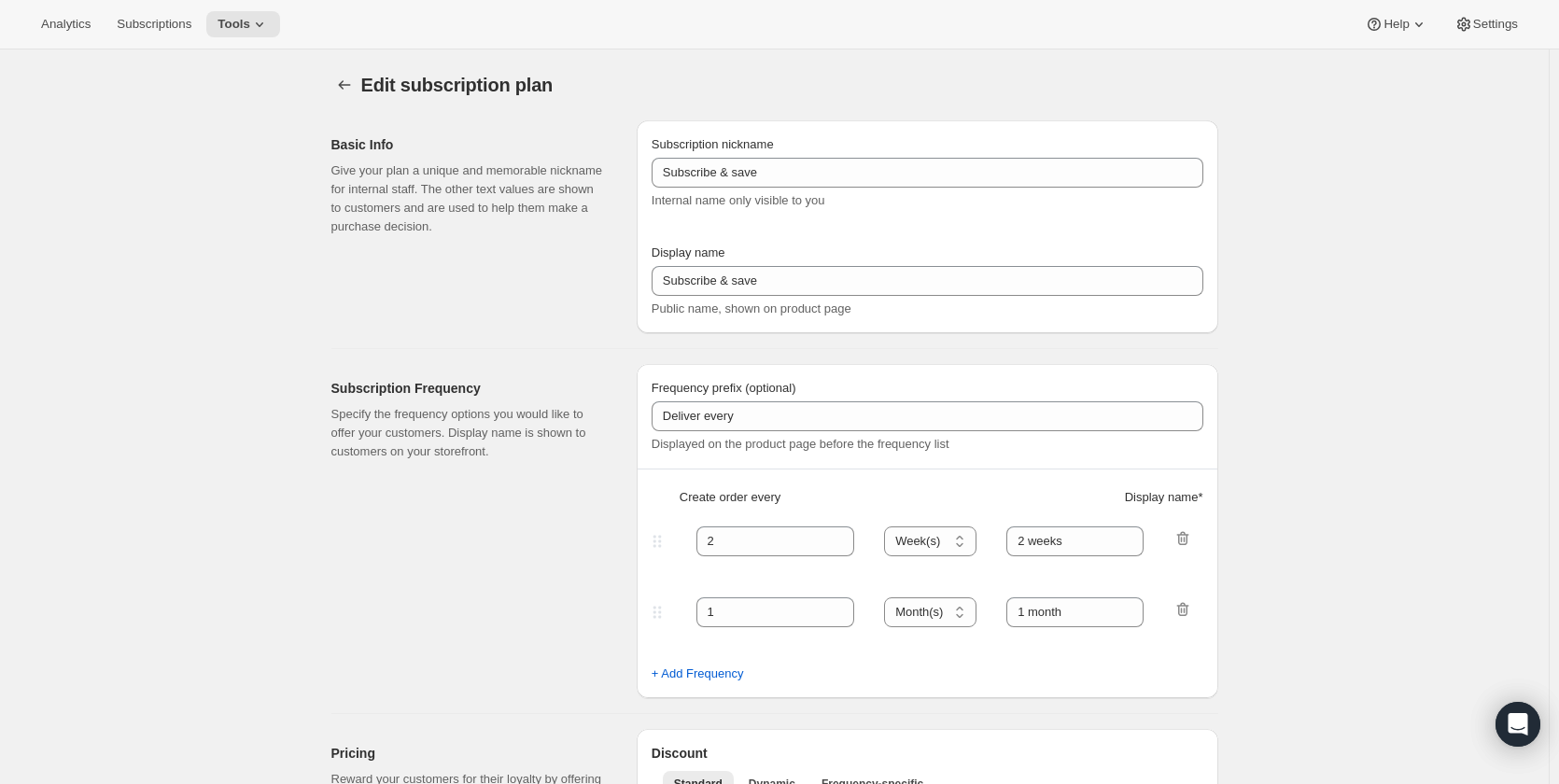
checkbox input "true"
type input "Subscribe & Save"
type input "Subscribe & Save <b>Free Shipping</b>"
type input "1"
select select "MONTH"
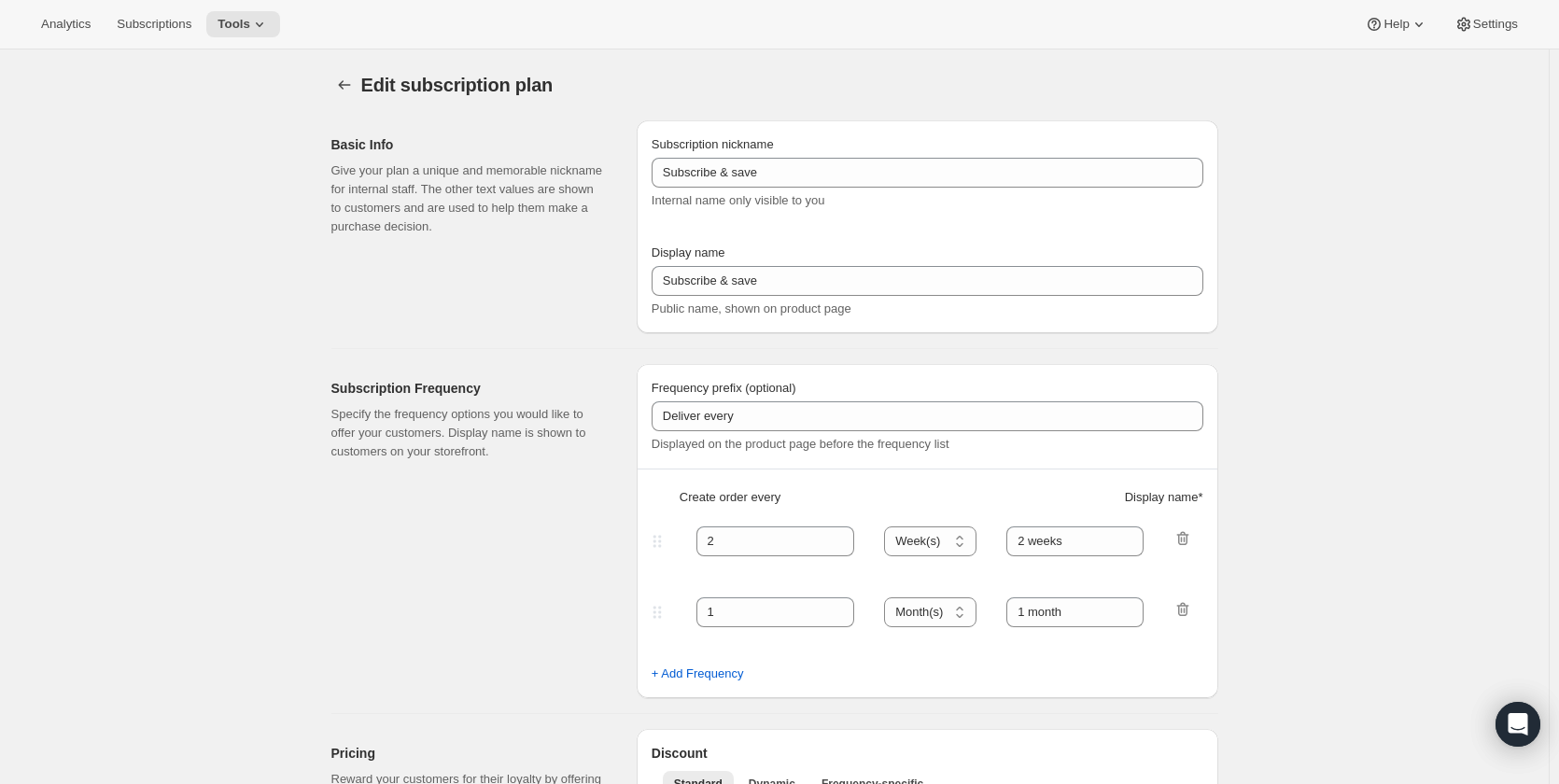
type input "1 month"
type input "2"
type input "2 months"
type input "Subscribers get Free Shipping! Modify or cancel anytime."
select select "MONTH"
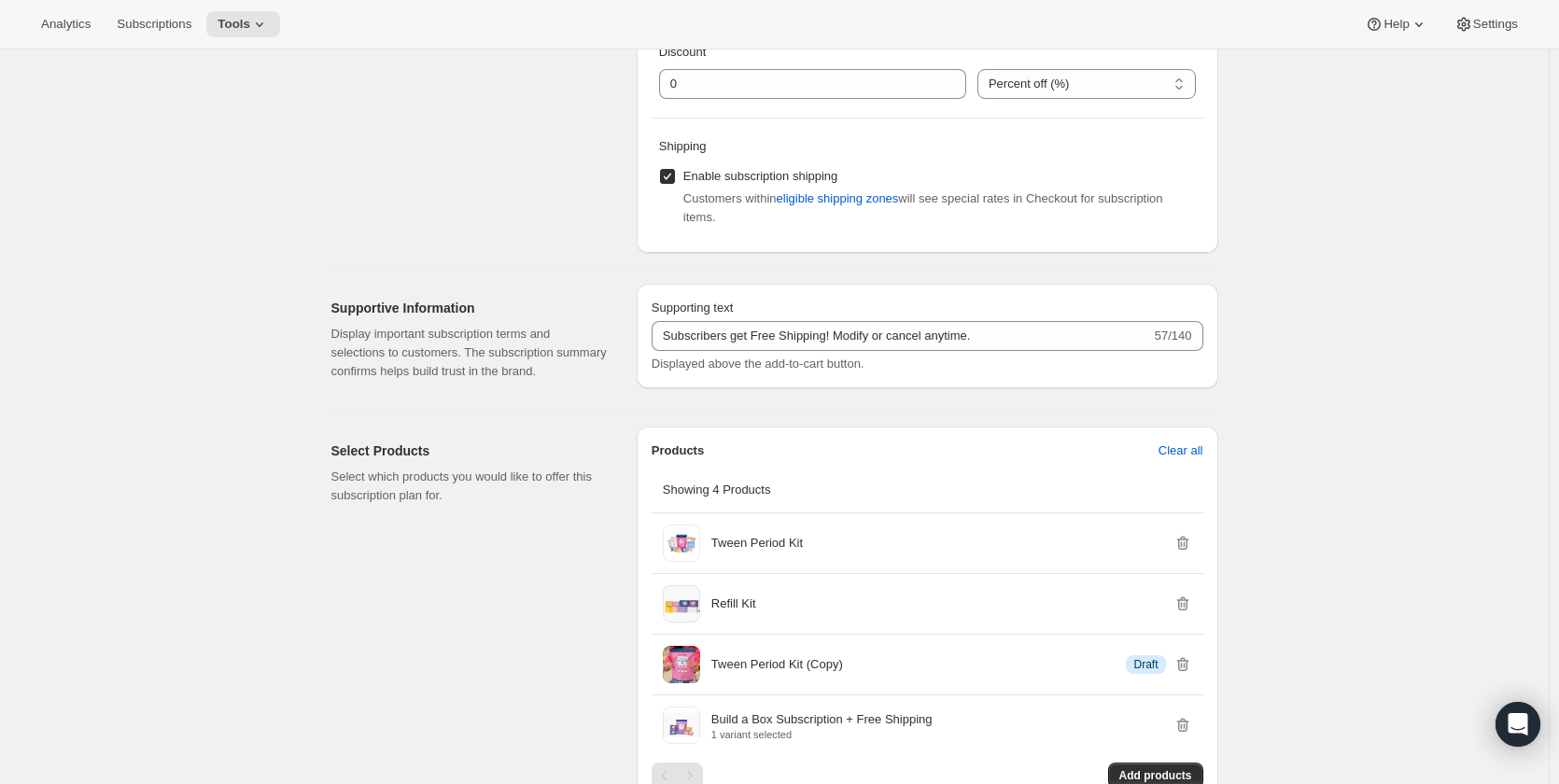
scroll to position [1120, 0]
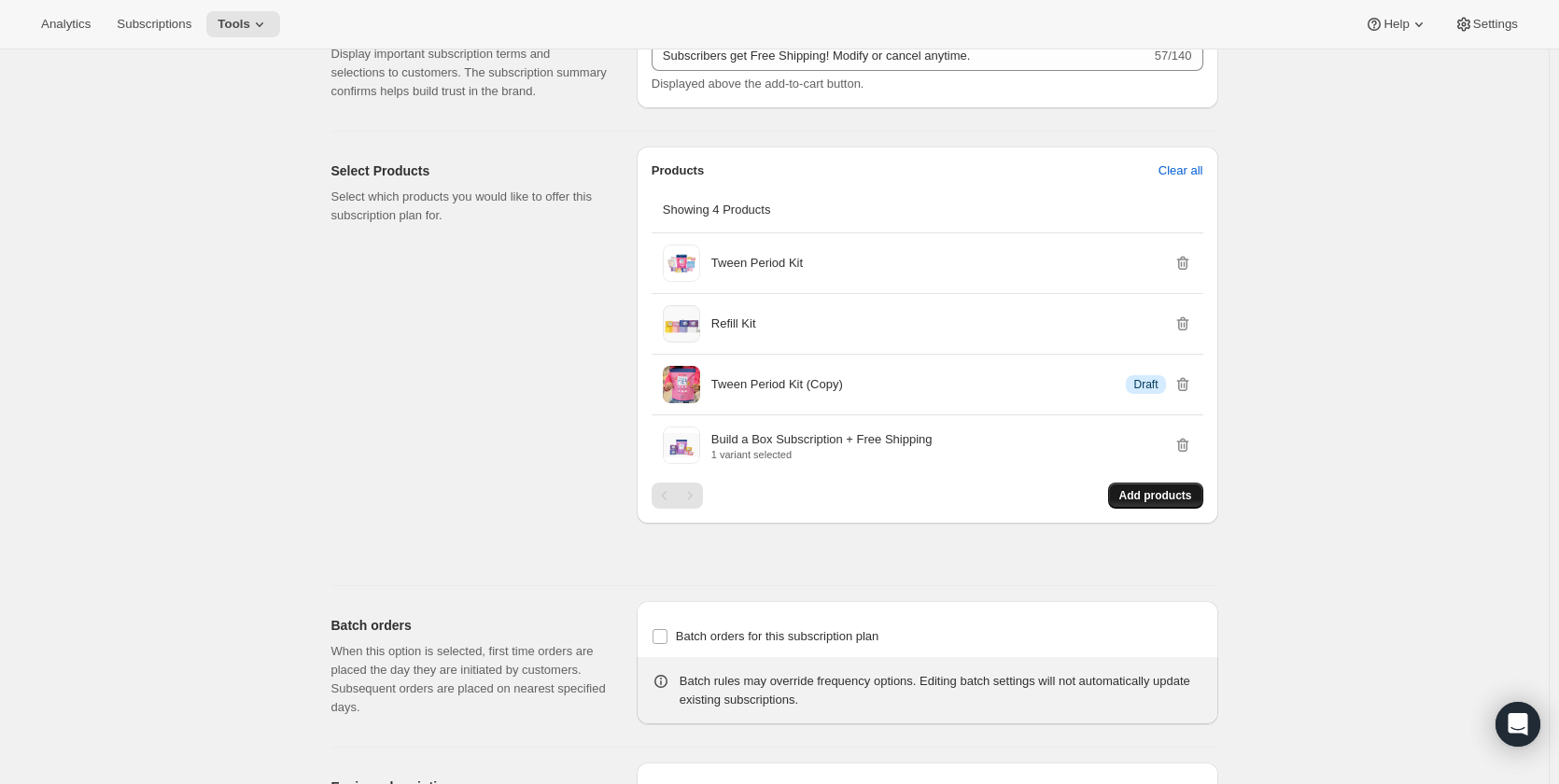
click at [1136, 497] on span "Add products" at bounding box center [1156, 496] width 73 height 15
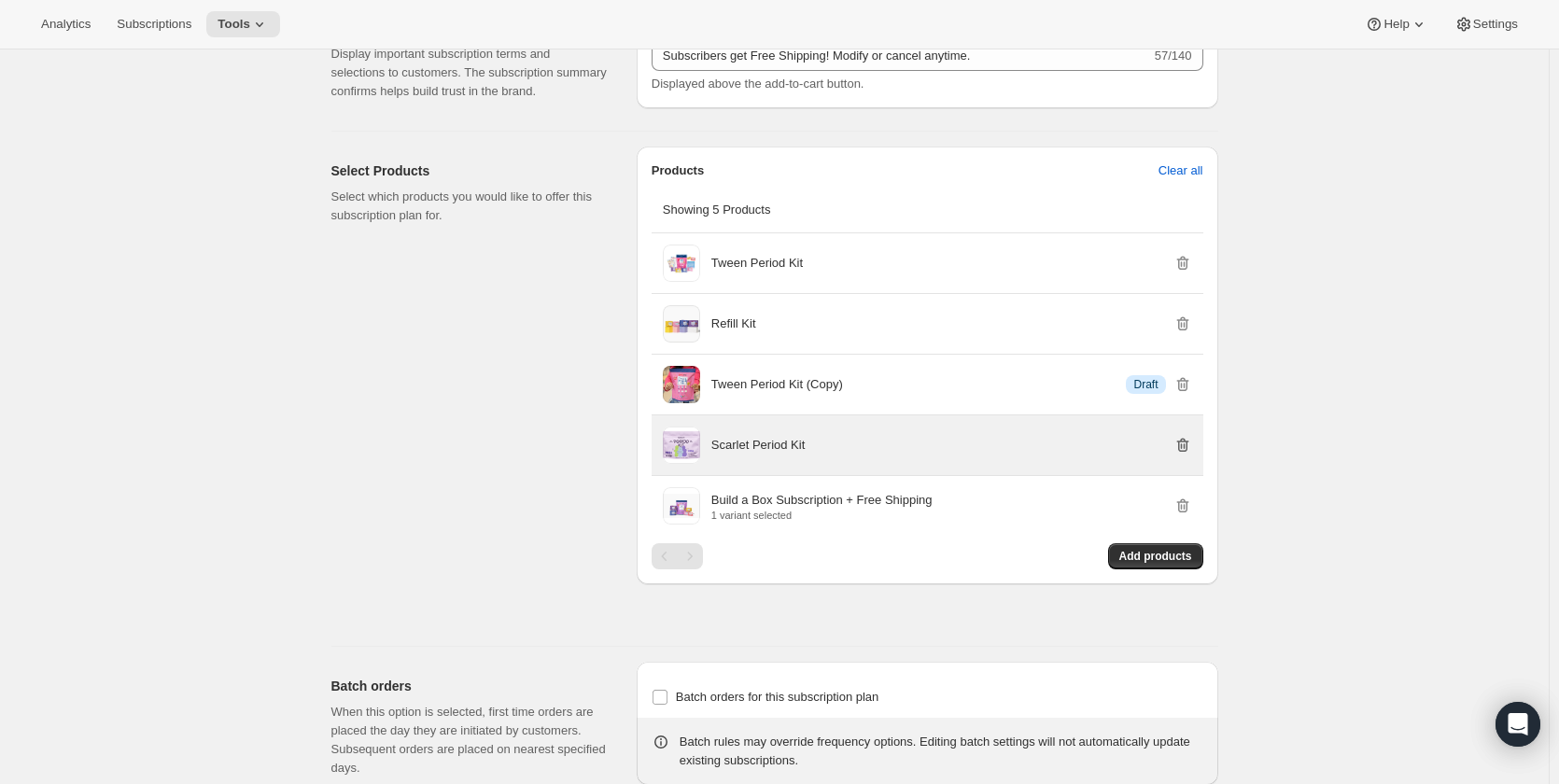
click at [1185, 447] on icon "button" at bounding box center [1183, 445] width 19 height 19
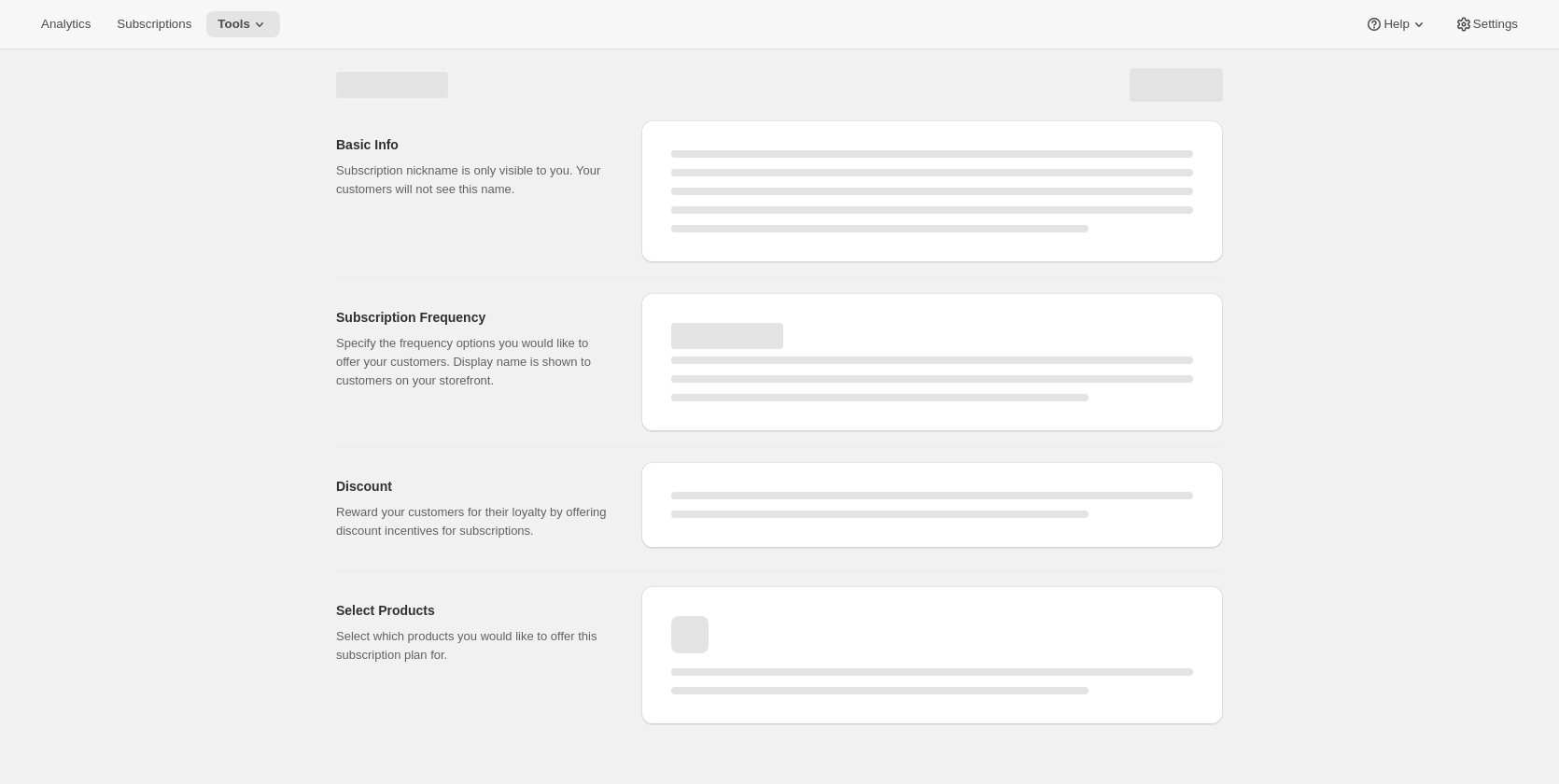
select select "WEEK"
select select "MONTH"
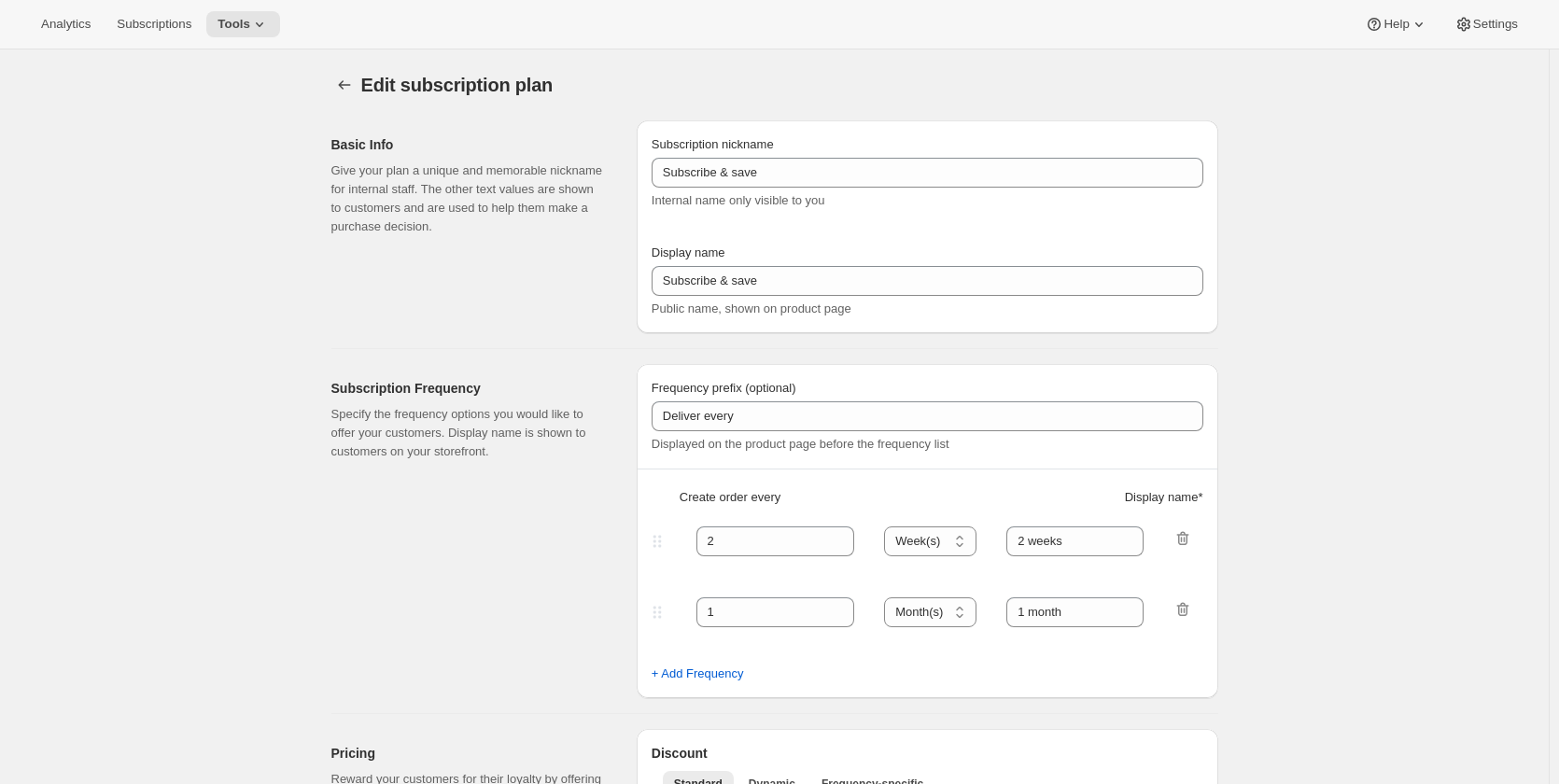
checkbox input "true"
type input "Subscribe & Save"
type input "Subscribe & Save <b>Free Shipping</b>"
type input "1"
select select "MONTH"
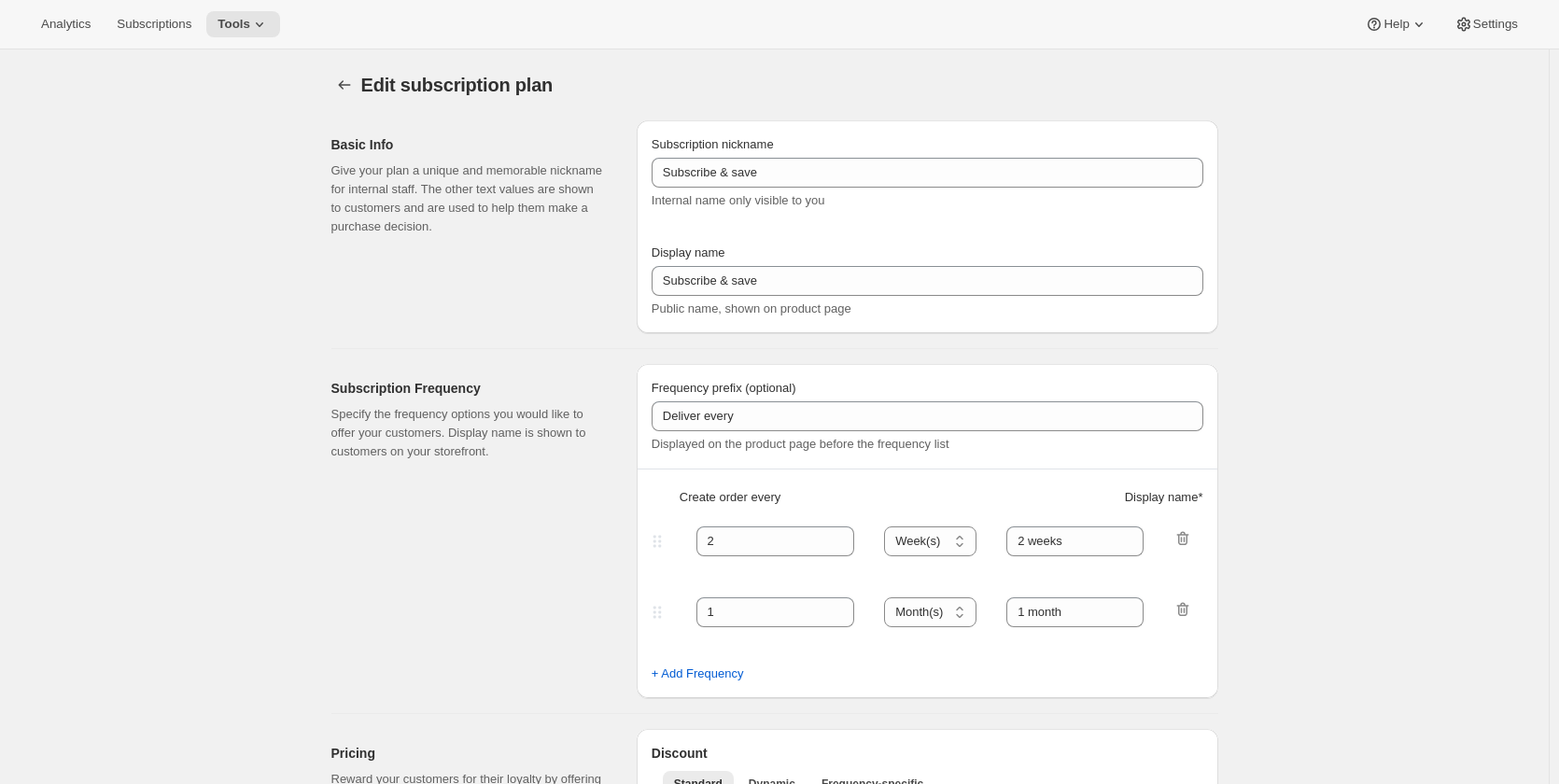
type input "1 month"
type input "2"
type input "2 months"
type input "Subscribers get Free Shipping! Modify or cancel anytime."
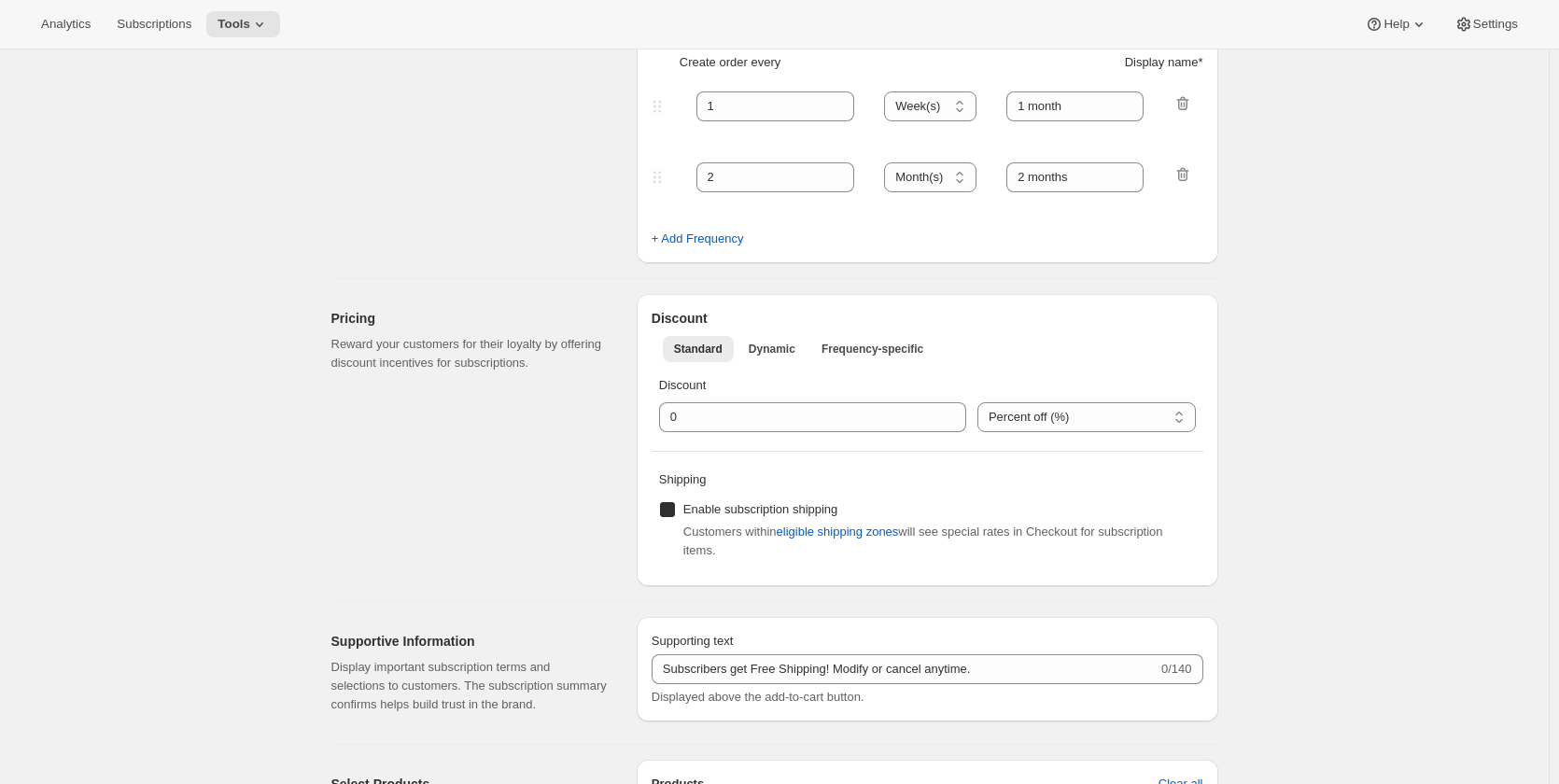
select select "MONTH"
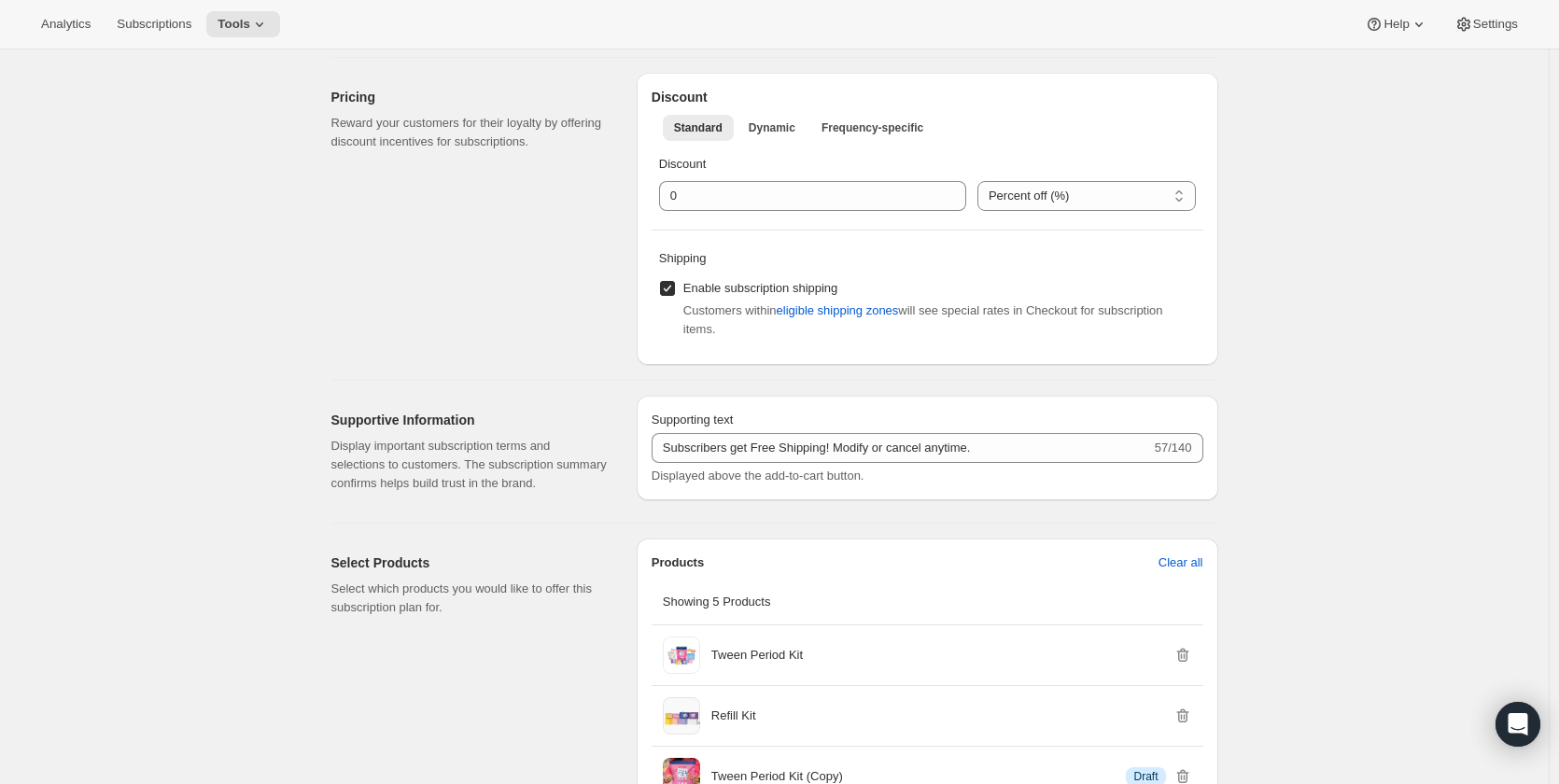
scroll to position [1027, 0]
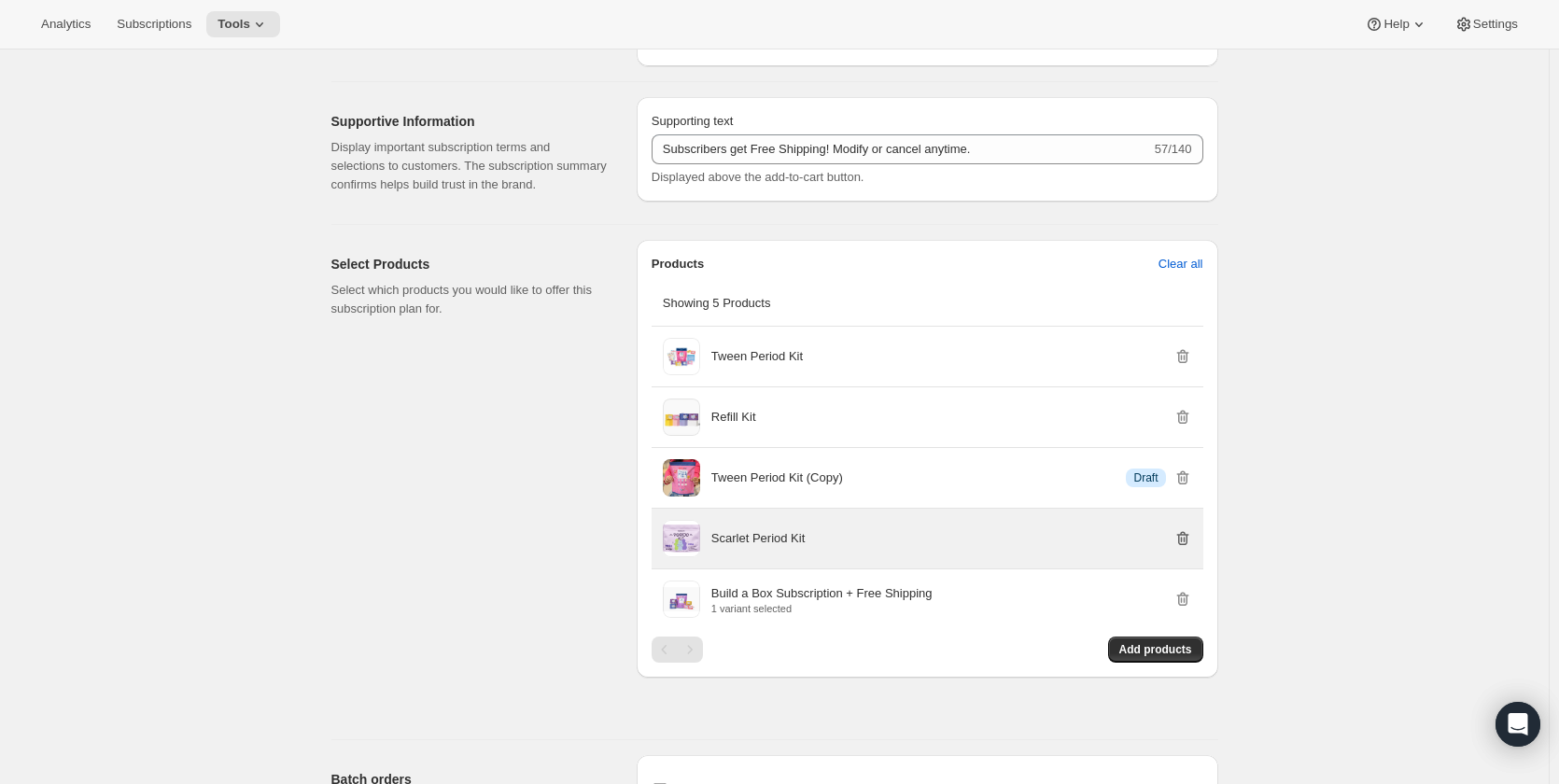
click at [1181, 539] on icon "button" at bounding box center [1183, 539] width 19 height 19
